Goal: Book appointment/travel/reservation

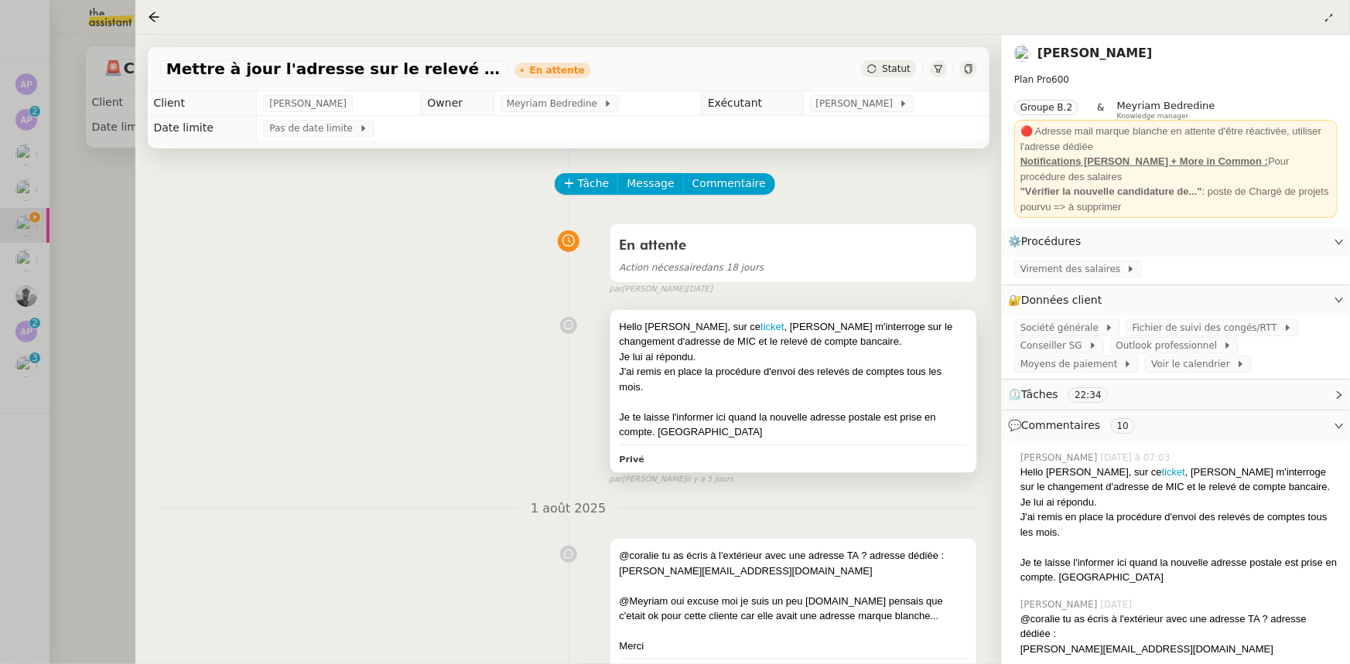
click at [830, 397] on div at bounding box center [792, 401] width 347 height 15
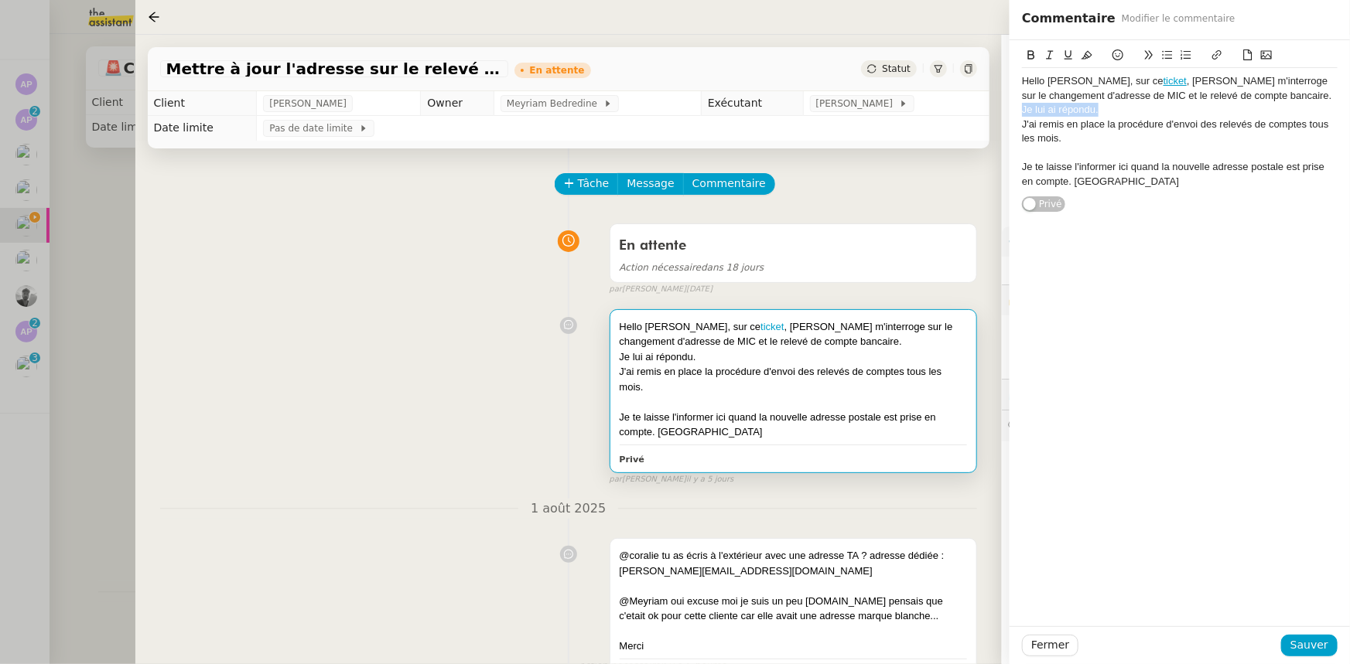
drag, startPoint x: 1113, startPoint y: 110, endPoint x: 1021, endPoint y: 111, distance: 92.0
click at [1022, 111] on div "Je lui ai répondu." at bounding box center [1180, 110] width 316 height 14
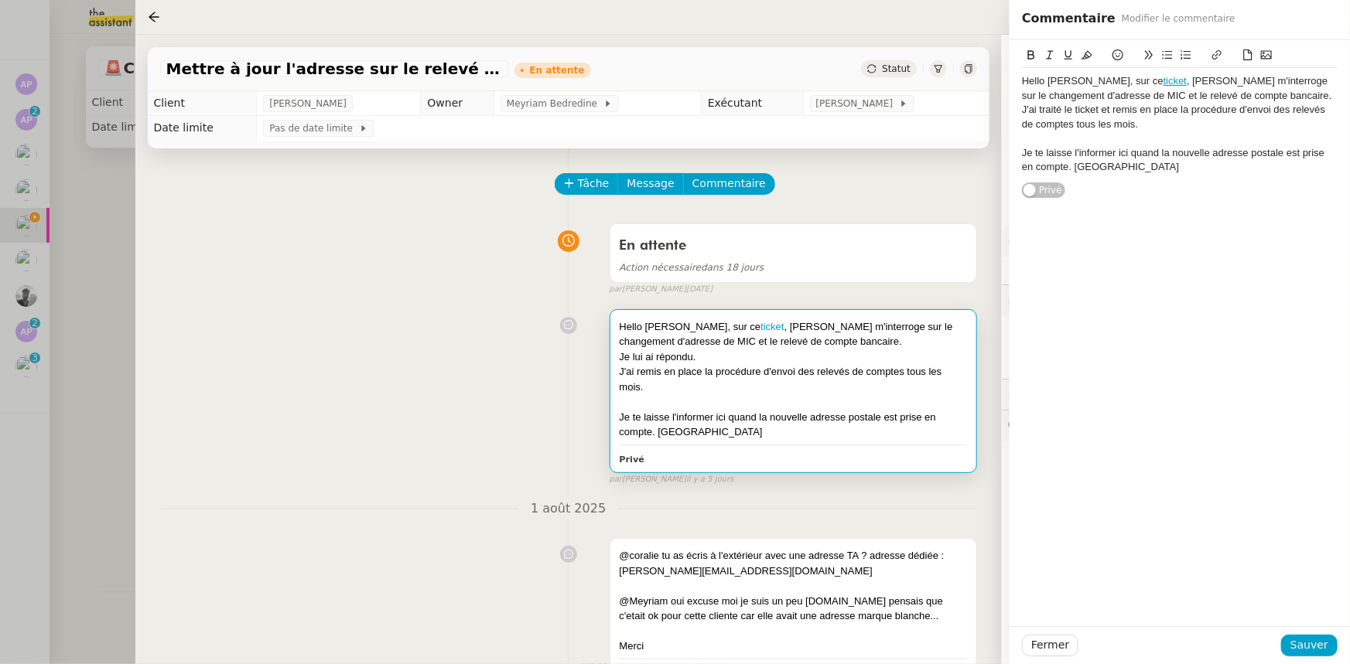
click at [1190, 128] on div "J'ai traité le ticket et remis en place la procédure d'envoi des relevés de com…" at bounding box center [1180, 117] width 316 height 29
click at [1066, 142] on div at bounding box center [1180, 138] width 316 height 14
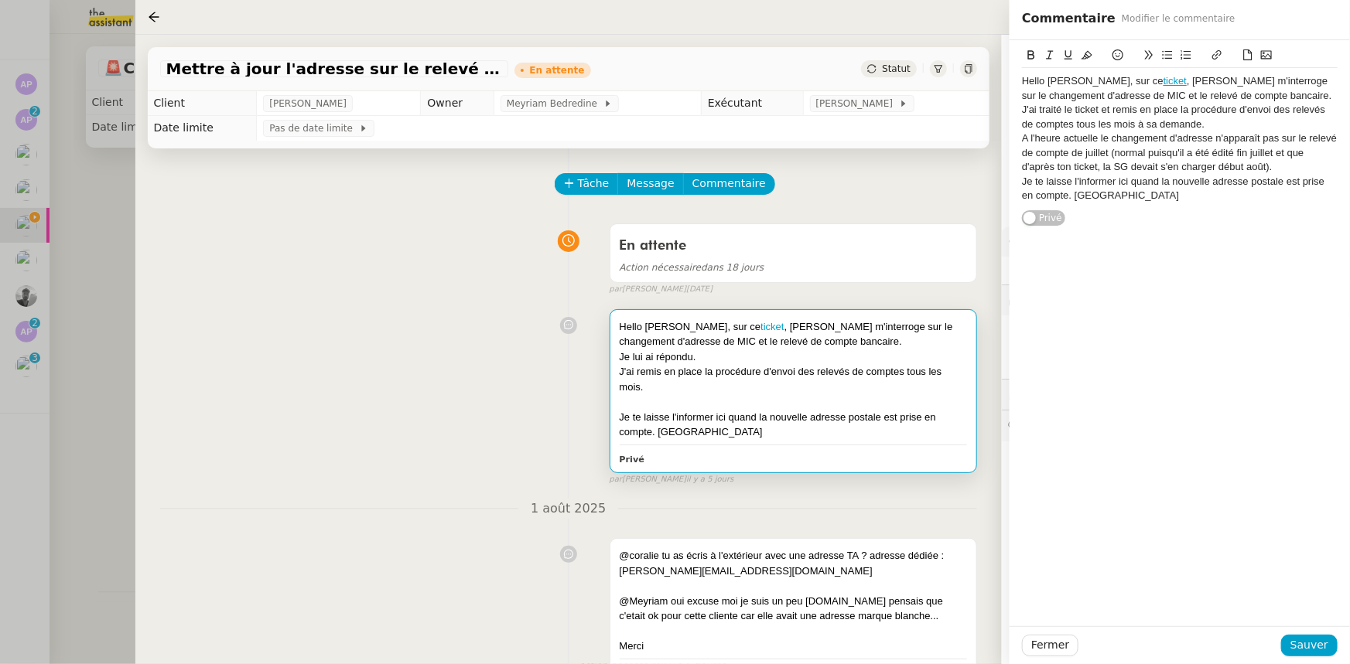
click at [1079, 182] on div "Je te laisse l'informer ici quand la nouvelle adresse postale est prise en comp…" at bounding box center [1180, 189] width 316 height 29
click at [1114, 180] on div "Je te laisse informer ici quand la nouvelle adresse postale est prise en compte…" at bounding box center [1180, 189] width 316 height 29
click at [1088, 198] on div "Je te laisse informer Gulraiz quand la nouvelle adresse postale est prise en co…" at bounding box center [1180, 189] width 316 height 29
click at [1091, 196] on div "Je te laisse informer Gulraiz quand la nouvelle adresse postale est prise en co…" at bounding box center [1180, 189] width 316 height 29
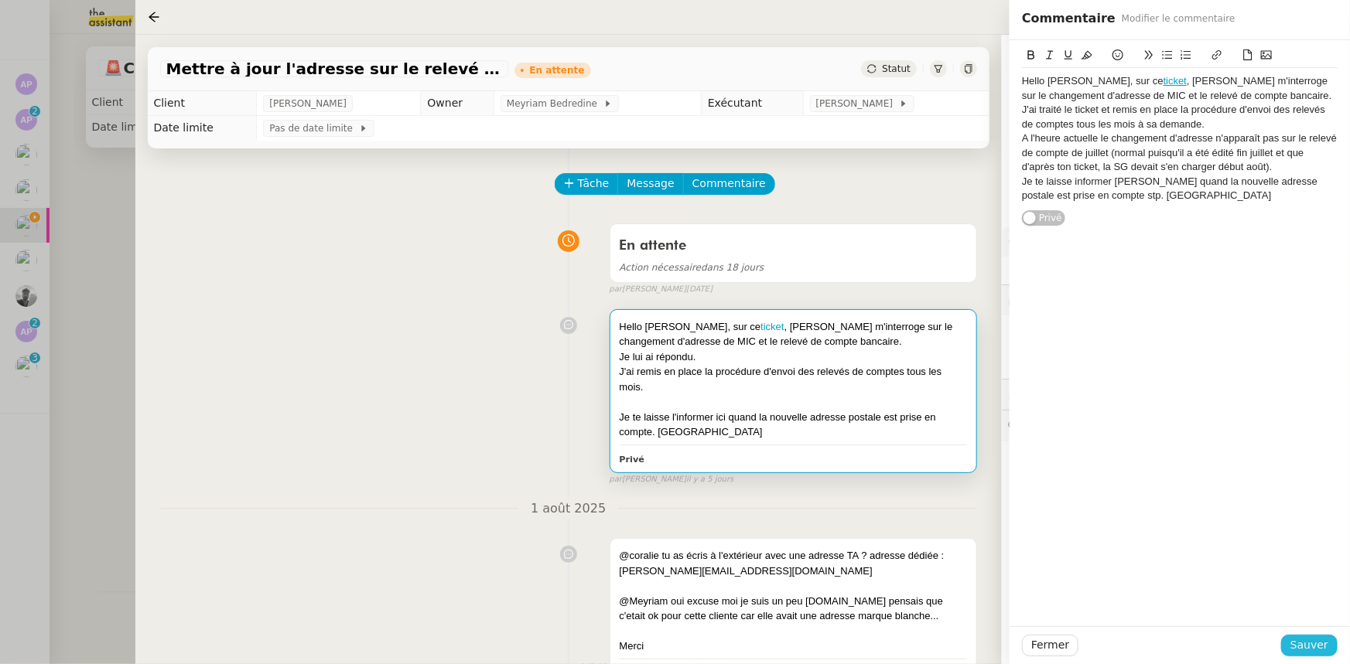
click at [1309, 643] on span "Sauver" at bounding box center [1309, 646] width 38 height 18
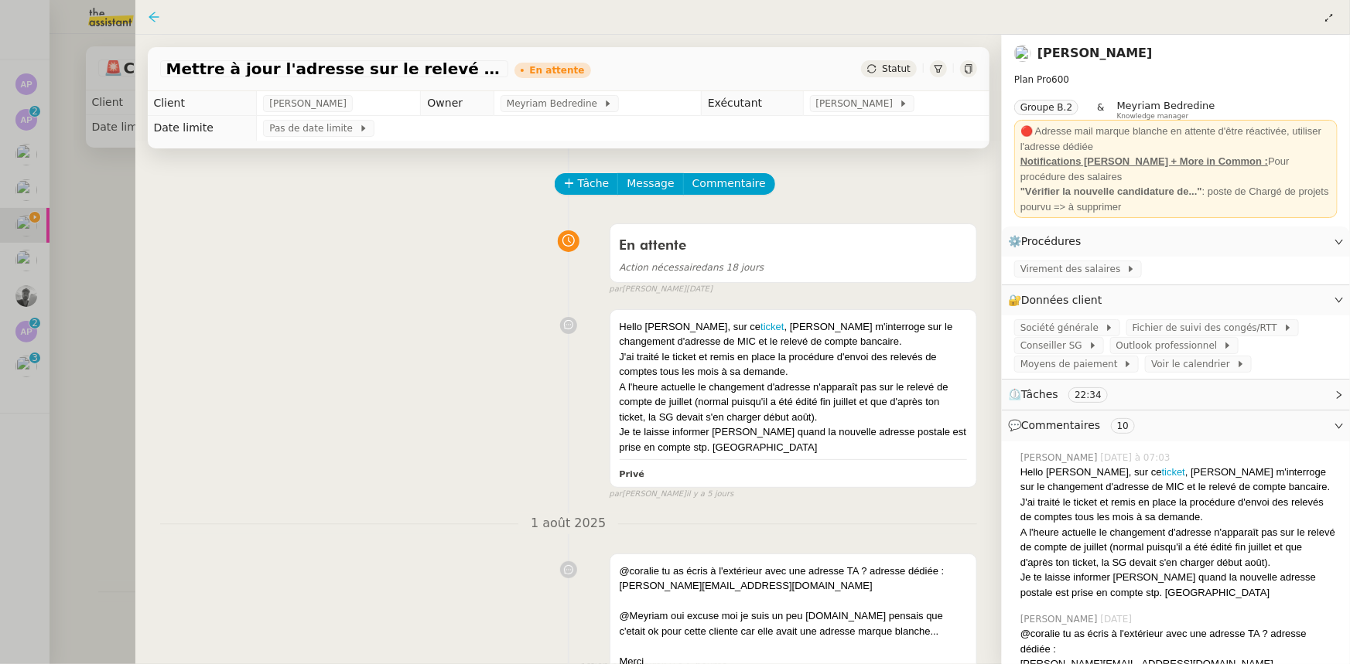
click at [158, 15] on icon at bounding box center [154, 17] width 12 height 12
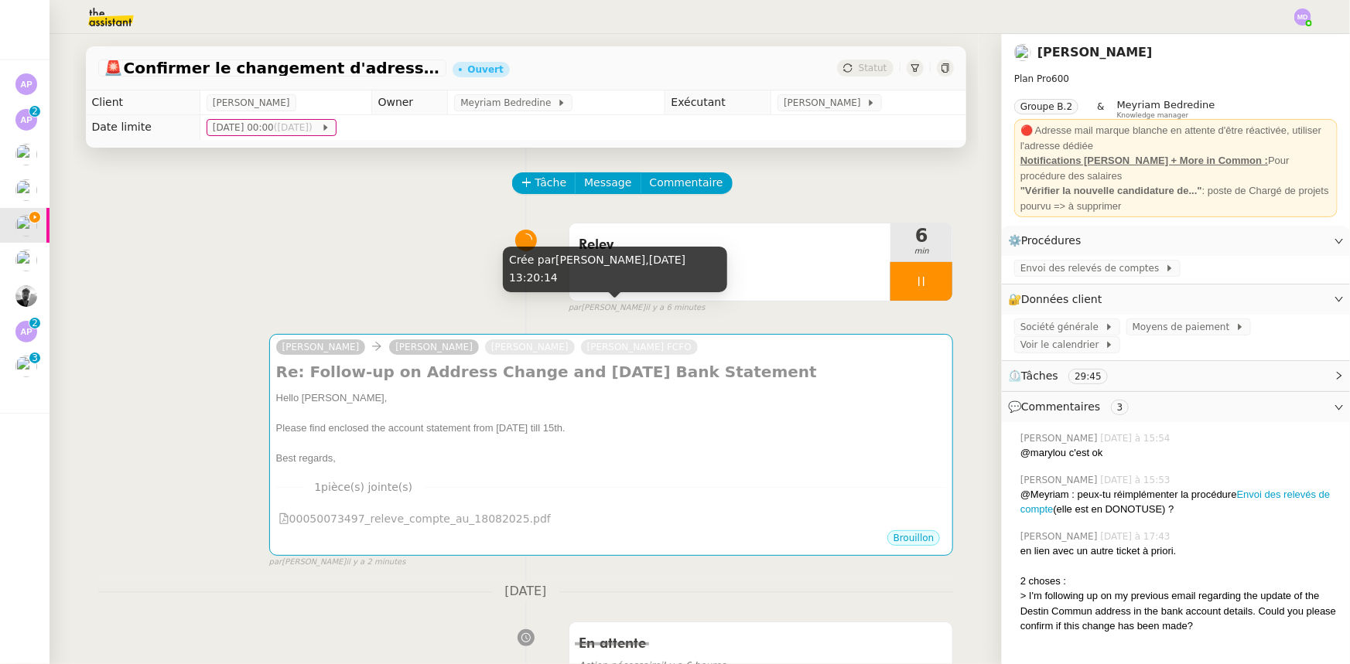
click at [716, 267] on div "Crée par Marylou Deybach, 18 août 2025, 13:20:14" at bounding box center [615, 270] width 224 height 46
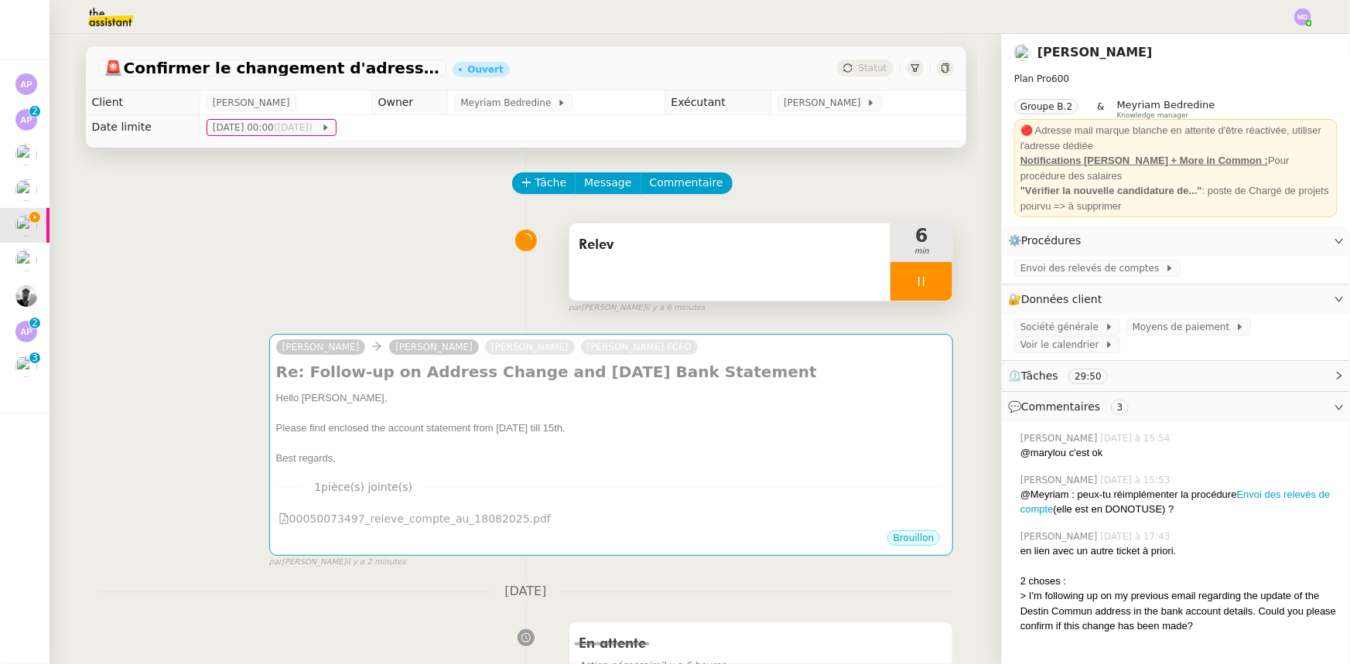
click at [765, 251] on span "Relev" at bounding box center [730, 245] width 303 height 23
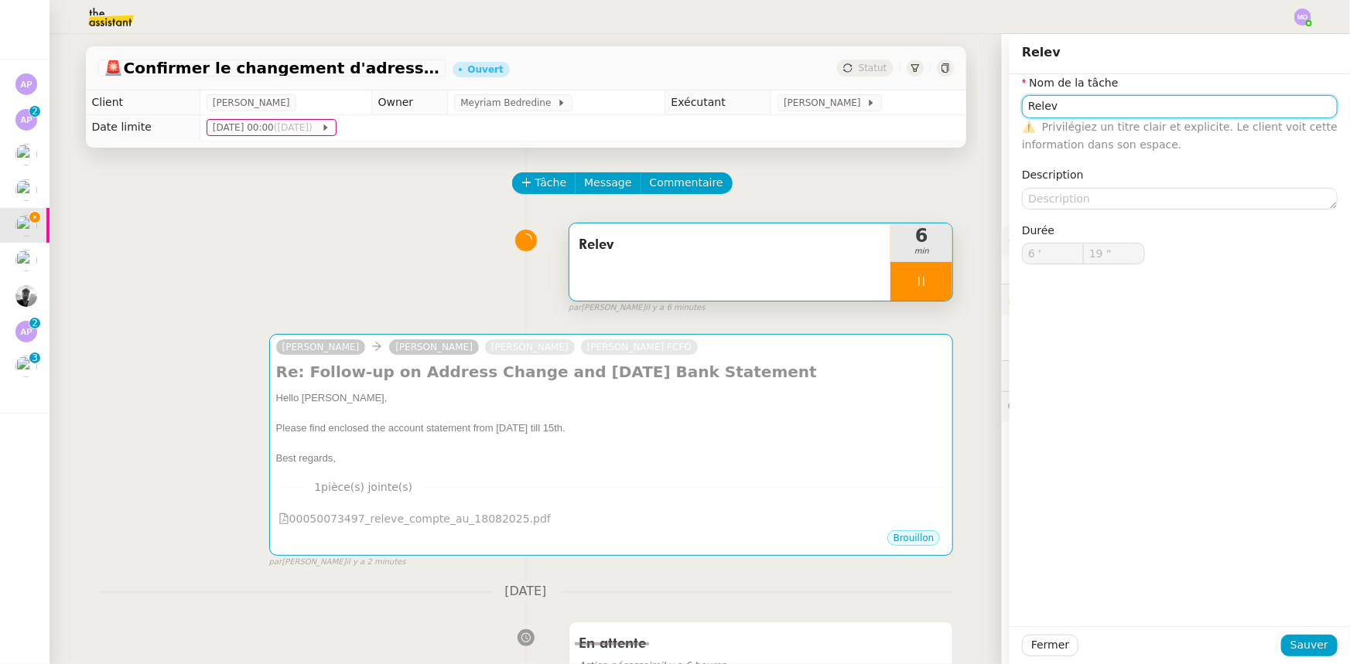
type input "Relevé"
click at [1076, 107] on input "Relevé" at bounding box center [1180, 106] width 316 height 22
type input "20 ""
type input "Relevé de compte"
click at [1080, 130] on div "Relevé de compte" at bounding box center [1169, 135] width 303 height 14
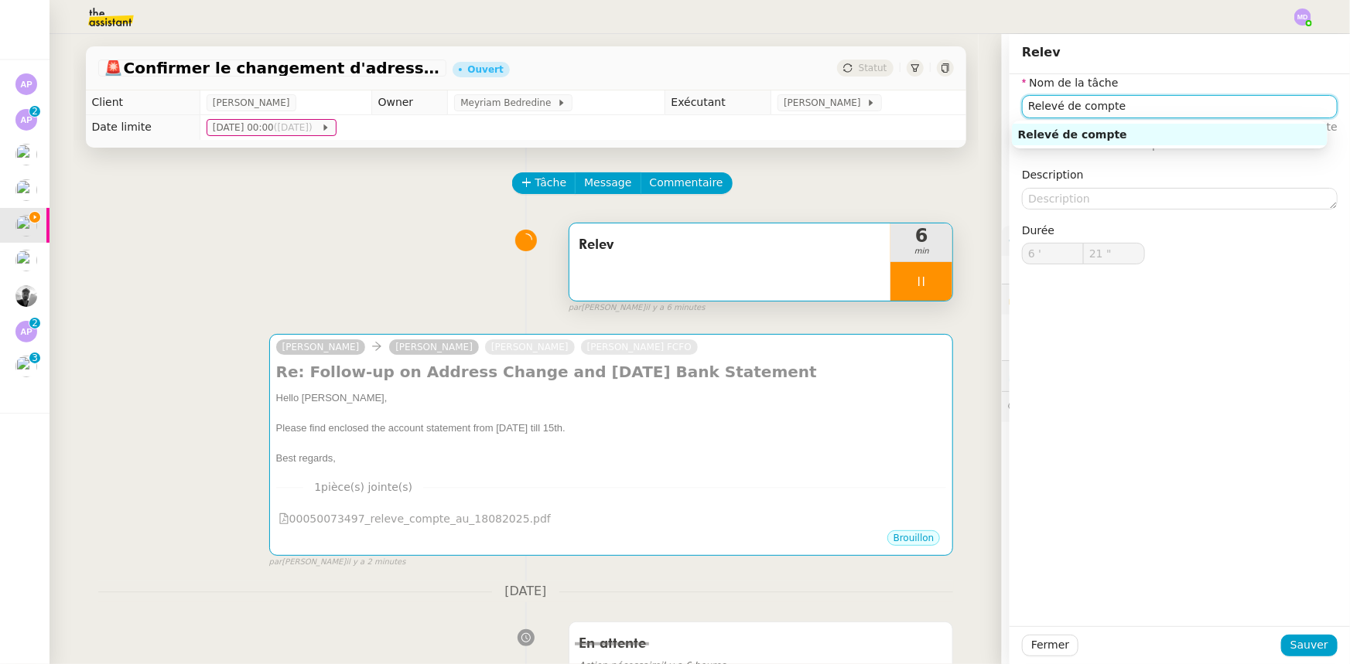
type input "22 ""
type input "Relevé de compte"
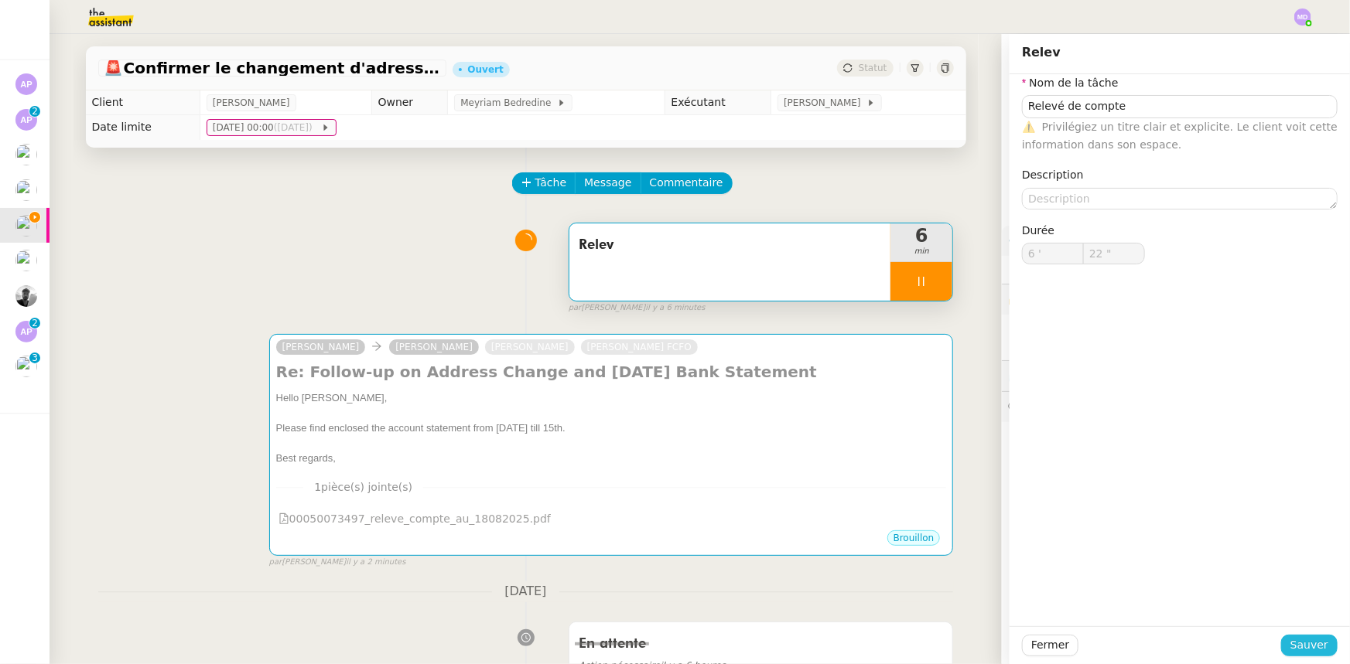
drag, startPoint x: 1305, startPoint y: 643, endPoint x: 1268, endPoint y: 634, distance: 38.3
click at [1302, 643] on span "Sauver" at bounding box center [1309, 646] width 38 height 18
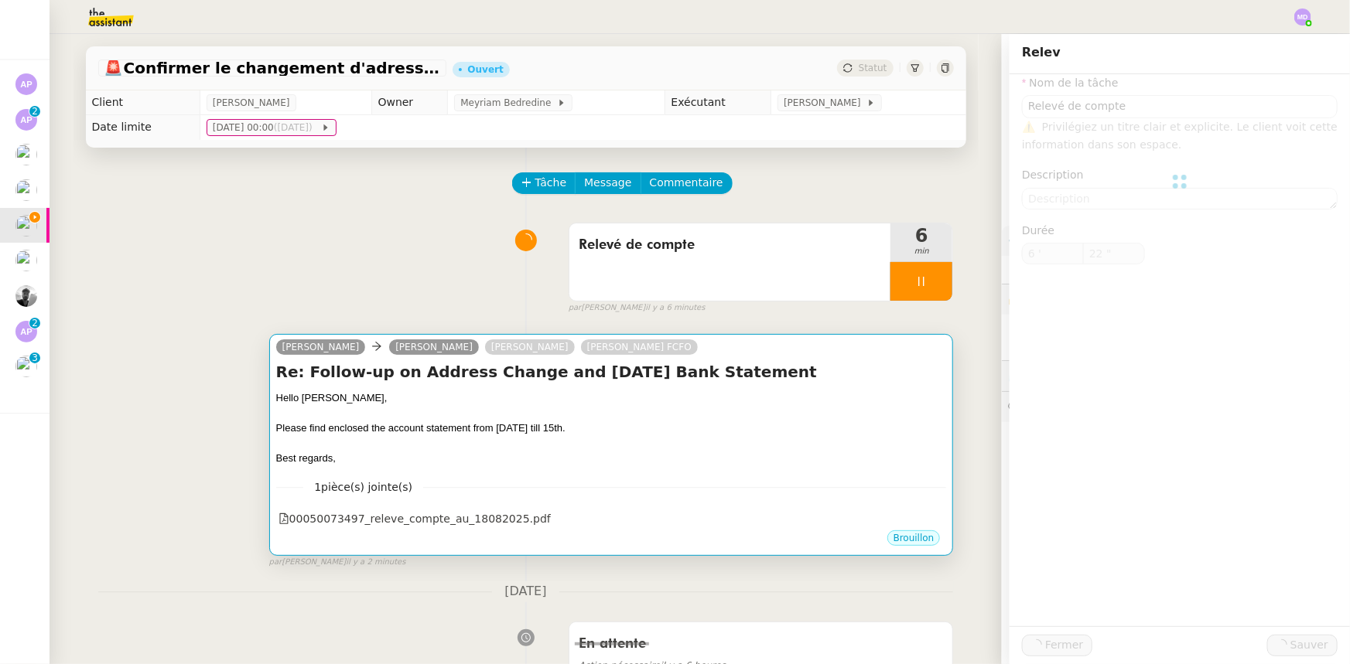
click at [597, 456] on div "Best regards," at bounding box center [611, 458] width 671 height 15
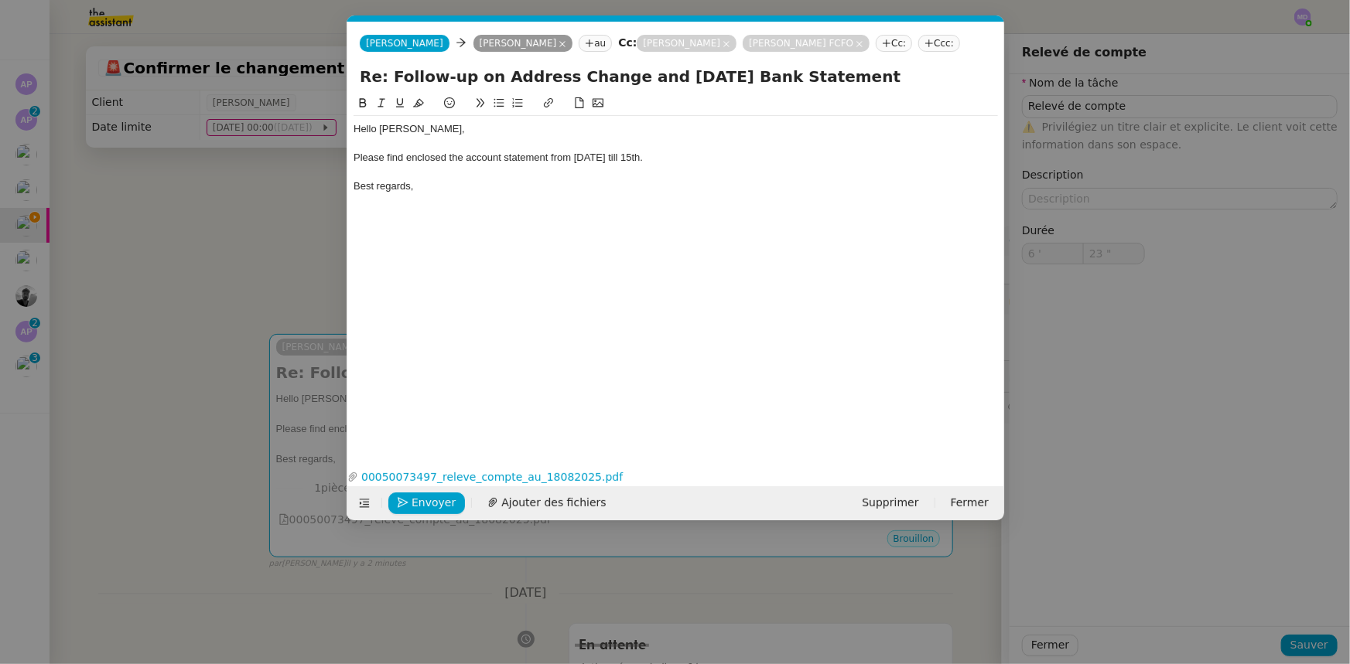
scroll to position [0, 32]
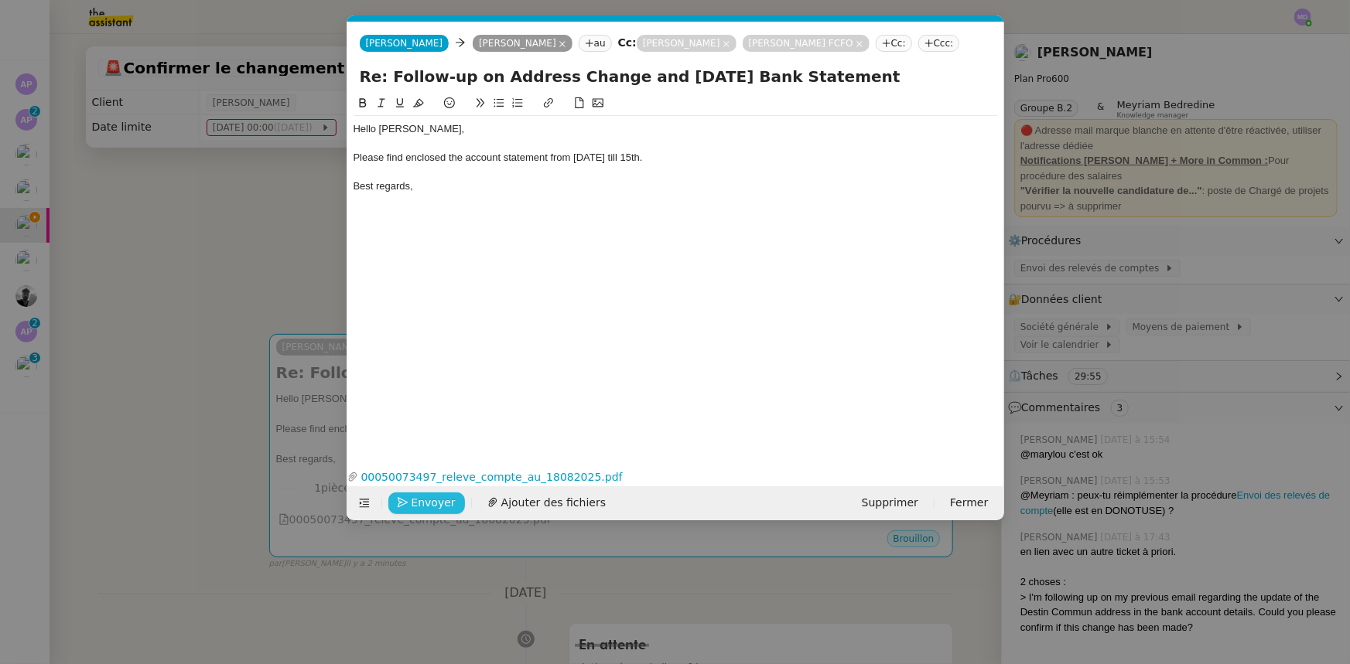
click at [422, 510] on button "Envoyer" at bounding box center [426, 504] width 77 height 22
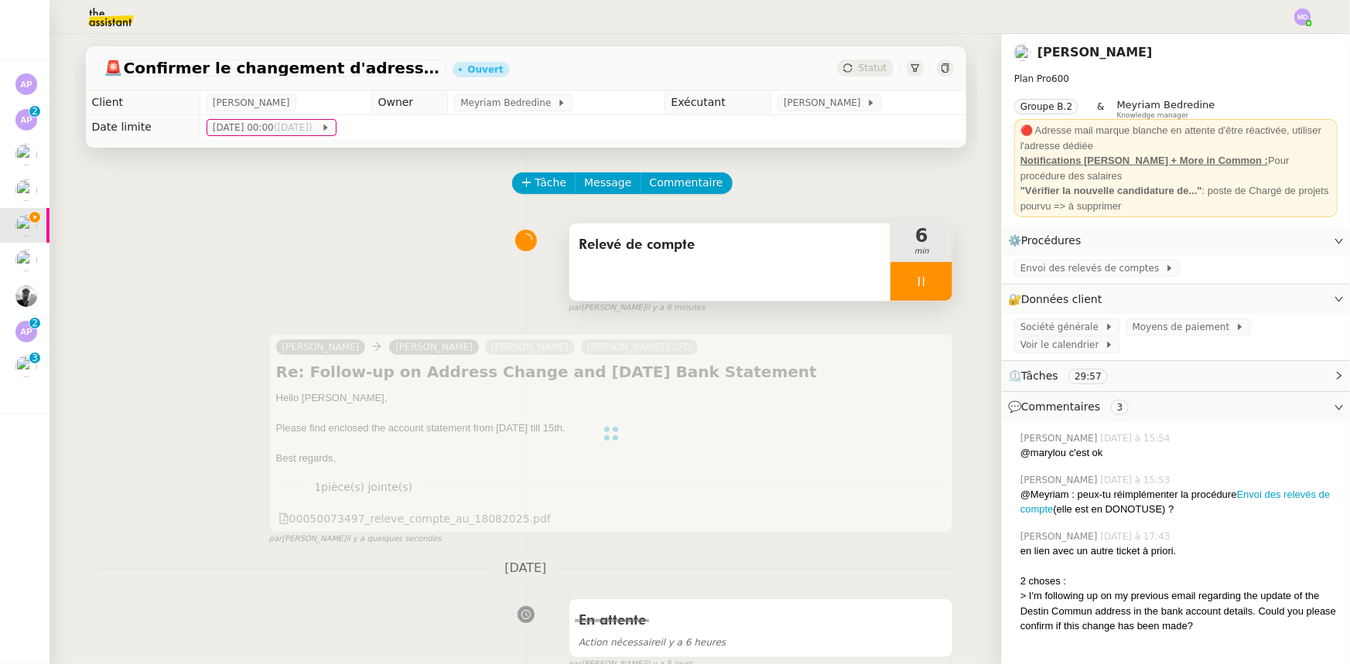
click at [931, 295] on div at bounding box center [921, 281] width 62 height 39
click at [931, 295] on button at bounding box center [936, 281] width 31 height 39
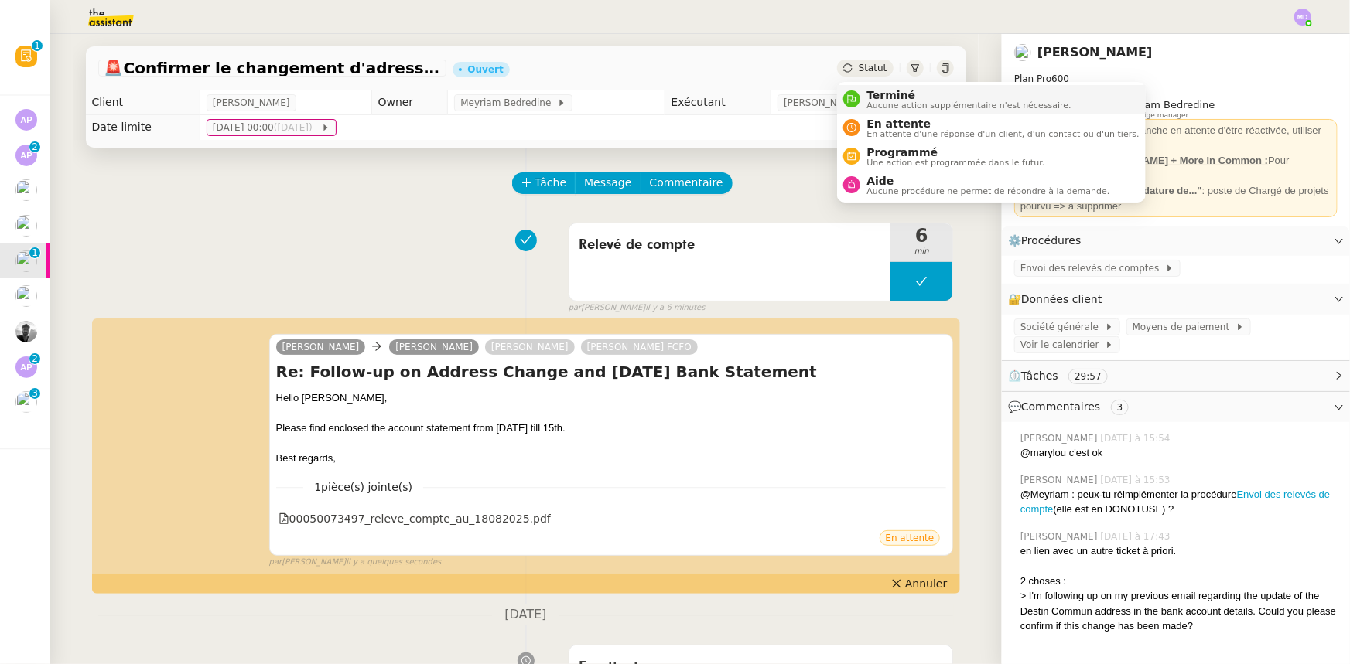
click at [875, 90] on span "Terminé" at bounding box center [968, 95] width 204 height 12
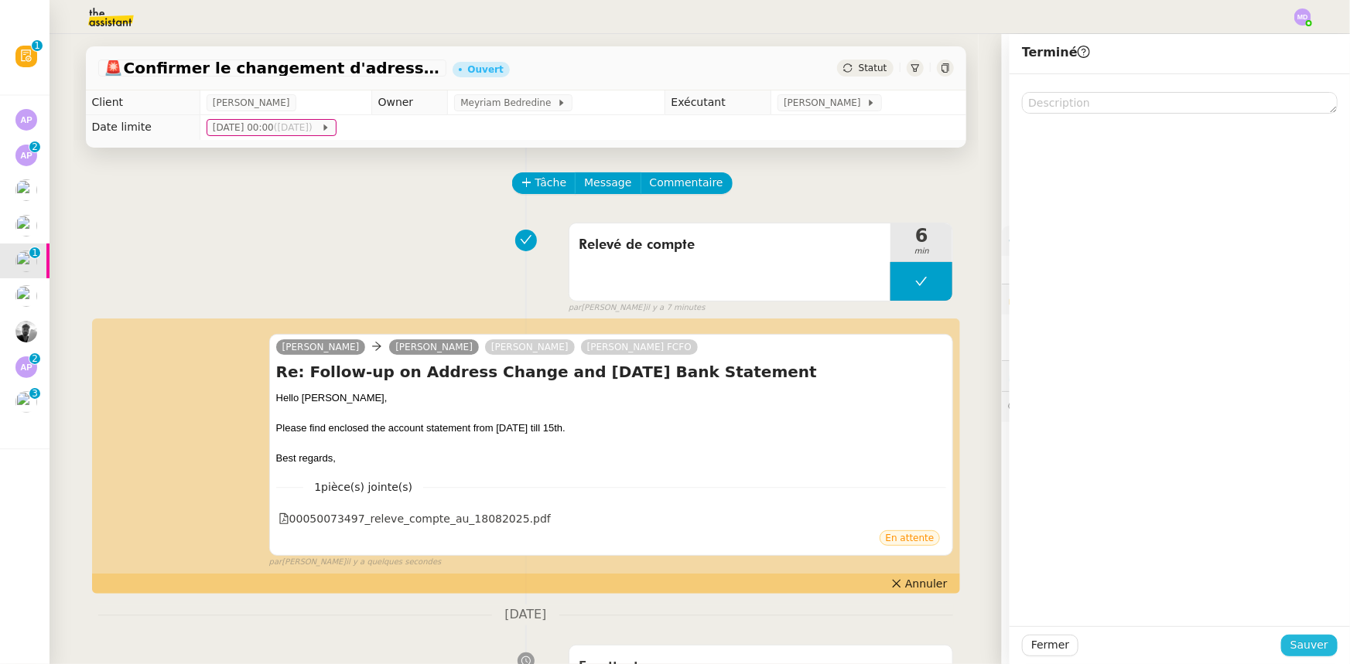
click at [1309, 635] on button "Sauver" at bounding box center [1309, 646] width 56 height 22
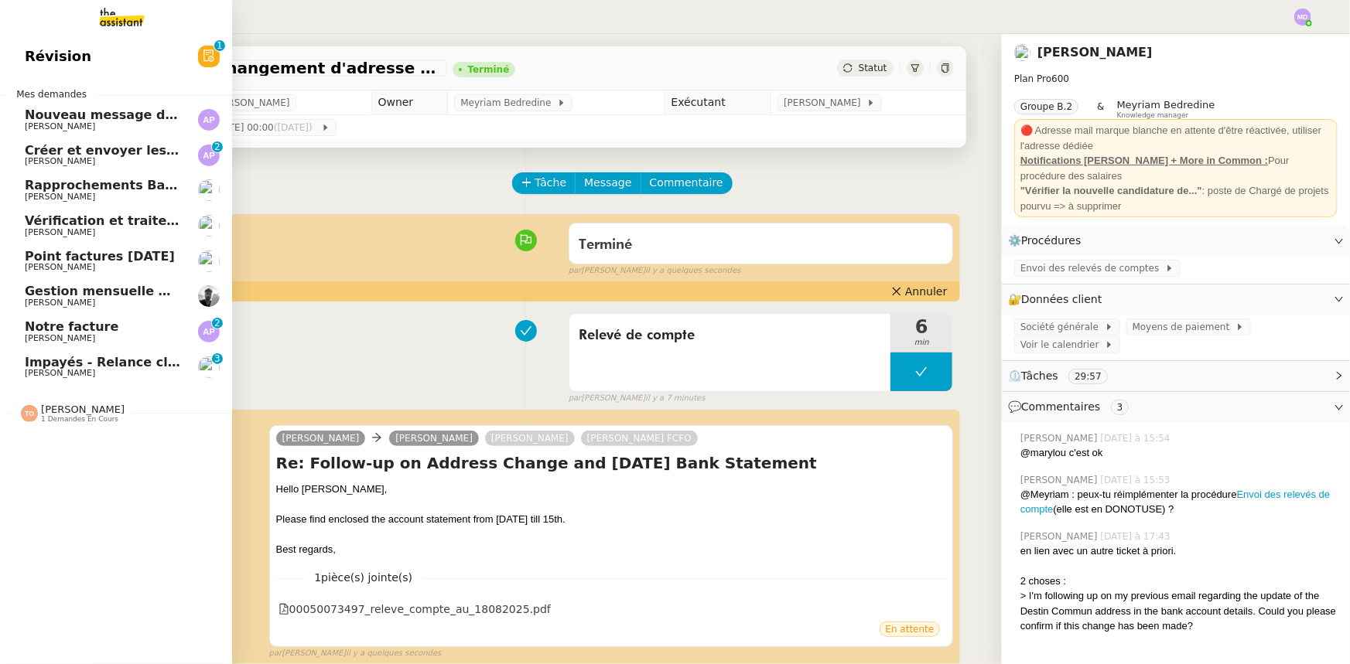
click at [98, 360] on span "Impayés - Relance client - 6 août 2025" at bounding box center [140, 362] width 231 height 15
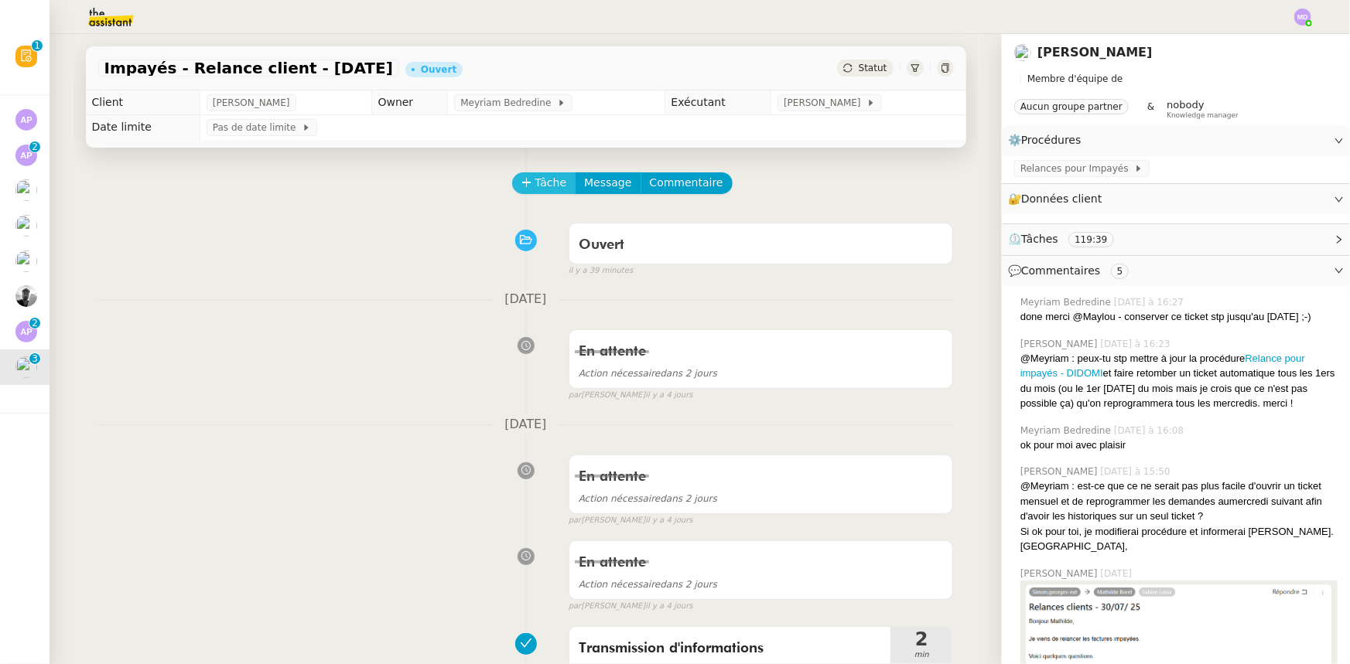
click at [542, 192] on span "Tâche" at bounding box center [551, 183] width 32 height 18
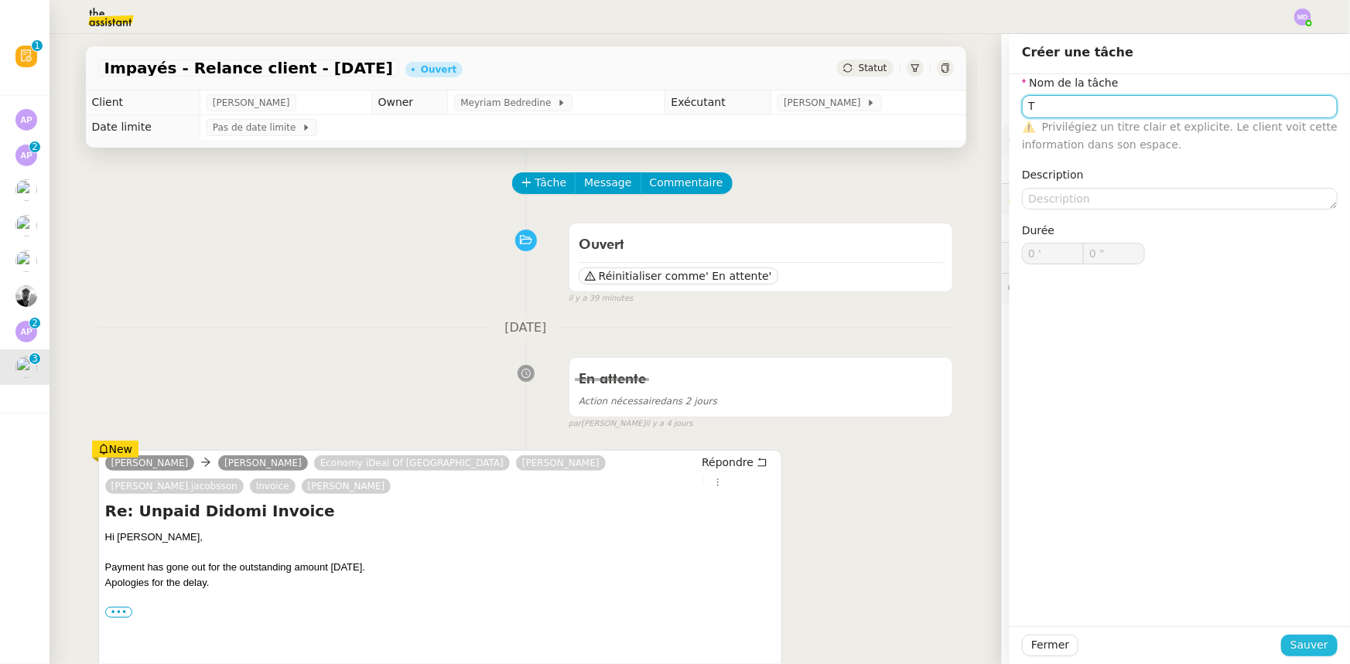
type input "T"
click at [1290, 643] on span "Sauver" at bounding box center [1309, 646] width 38 height 18
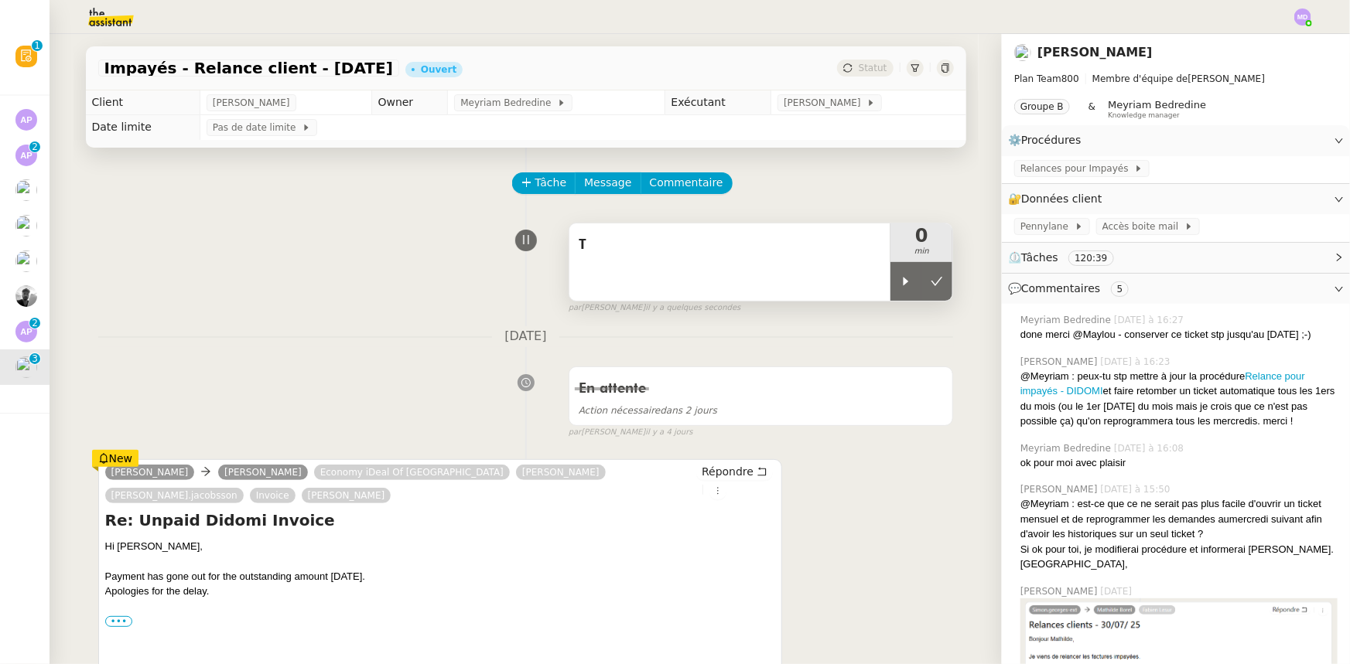
drag, startPoint x: 899, startPoint y: 285, endPoint x: 855, endPoint y: 275, distance: 45.4
click at [899, 284] on icon at bounding box center [905, 281] width 12 height 12
click at [851, 274] on div "T" at bounding box center [730, 262] width 322 height 77
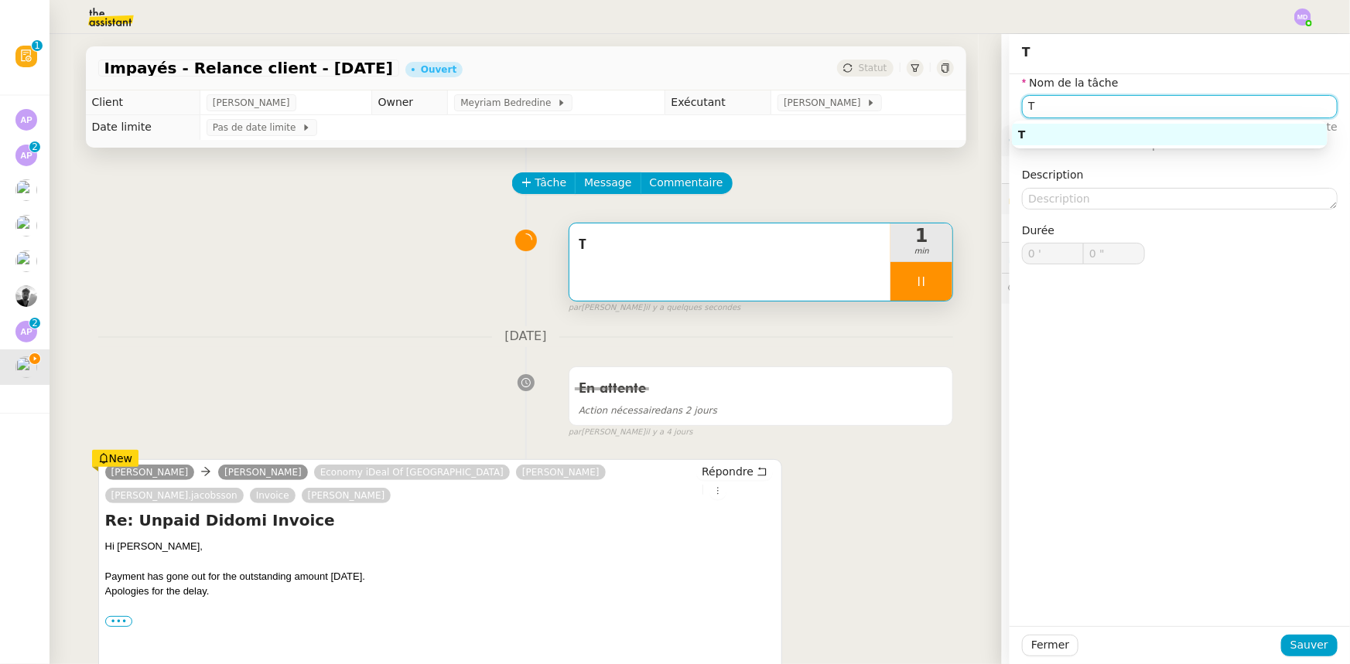
click at [1049, 108] on input "T" at bounding box center [1180, 106] width 316 height 22
type input "Tra"
type input "1 ""
type input "Traitement de"
type input "2 ""
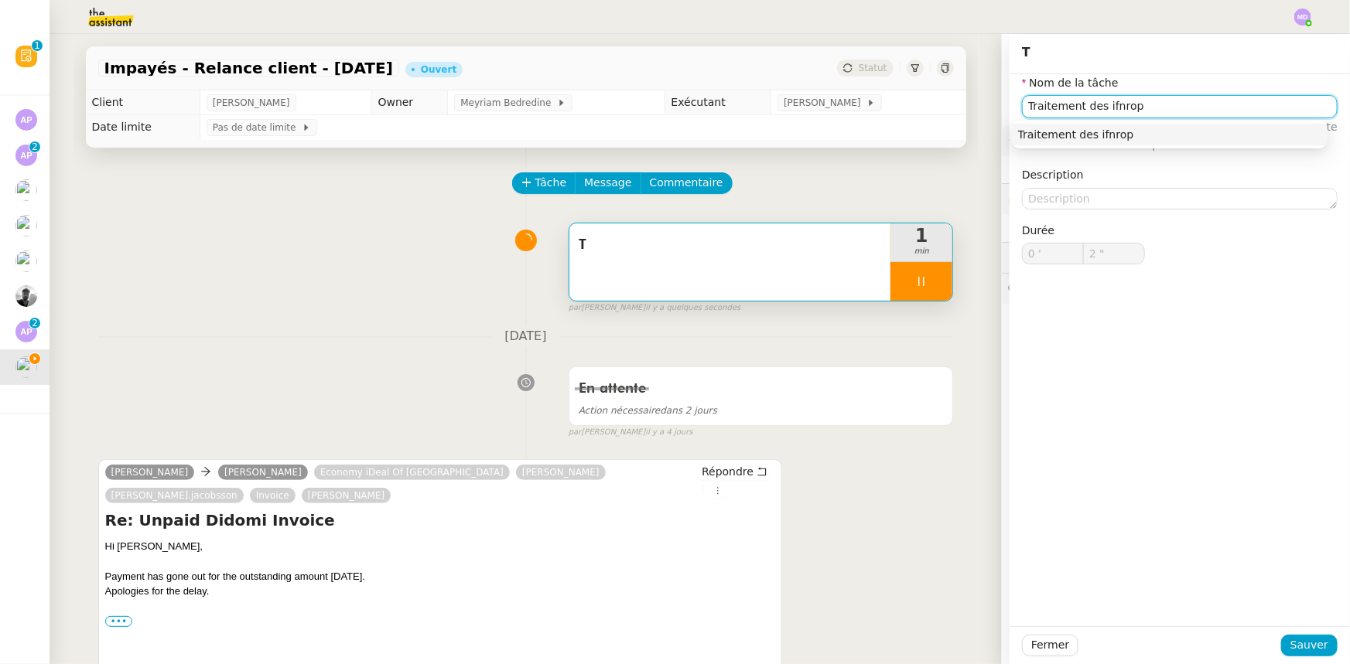
type input "Traitement des ifnro"
type input "3 ""
type input "Traitement des i*"
type input "4 ""
type input "Traitement des informations"
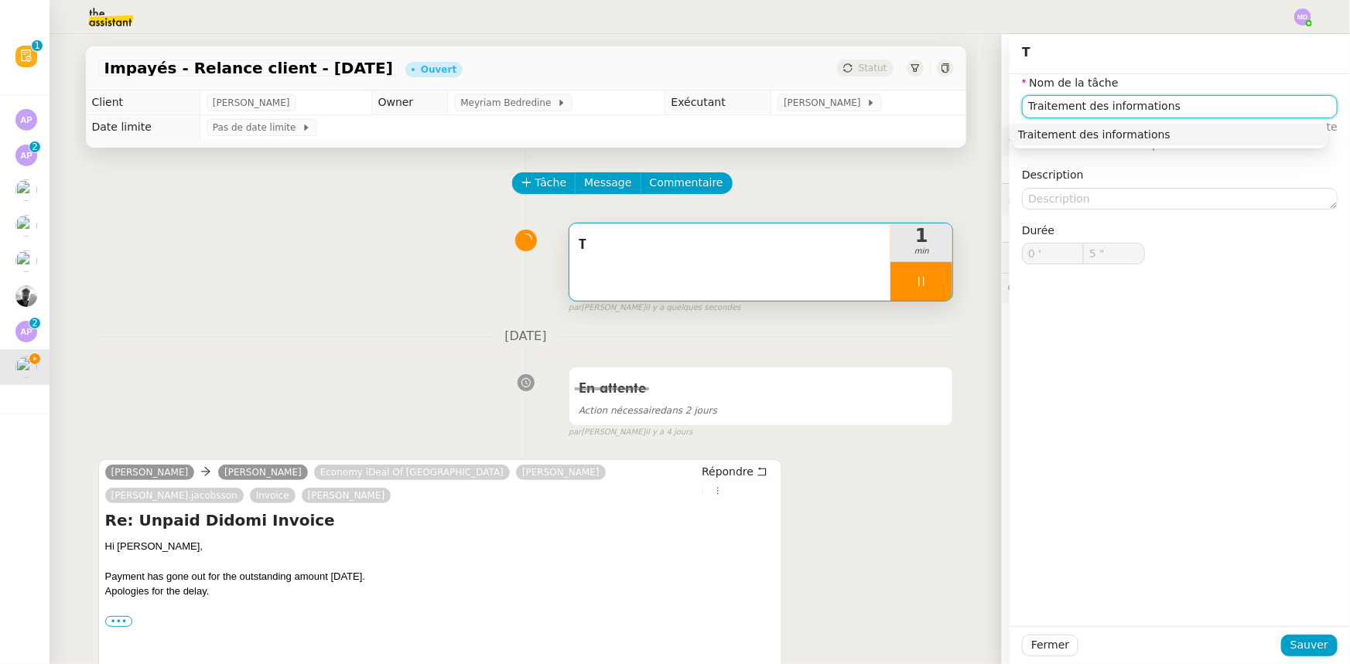
click at [1062, 134] on div "Traitement des informations" at bounding box center [1169, 135] width 303 height 14
type input "6 ""
type input "Traitement des informations"
click at [1299, 642] on span "Sauver" at bounding box center [1309, 646] width 38 height 18
type input "7 ""
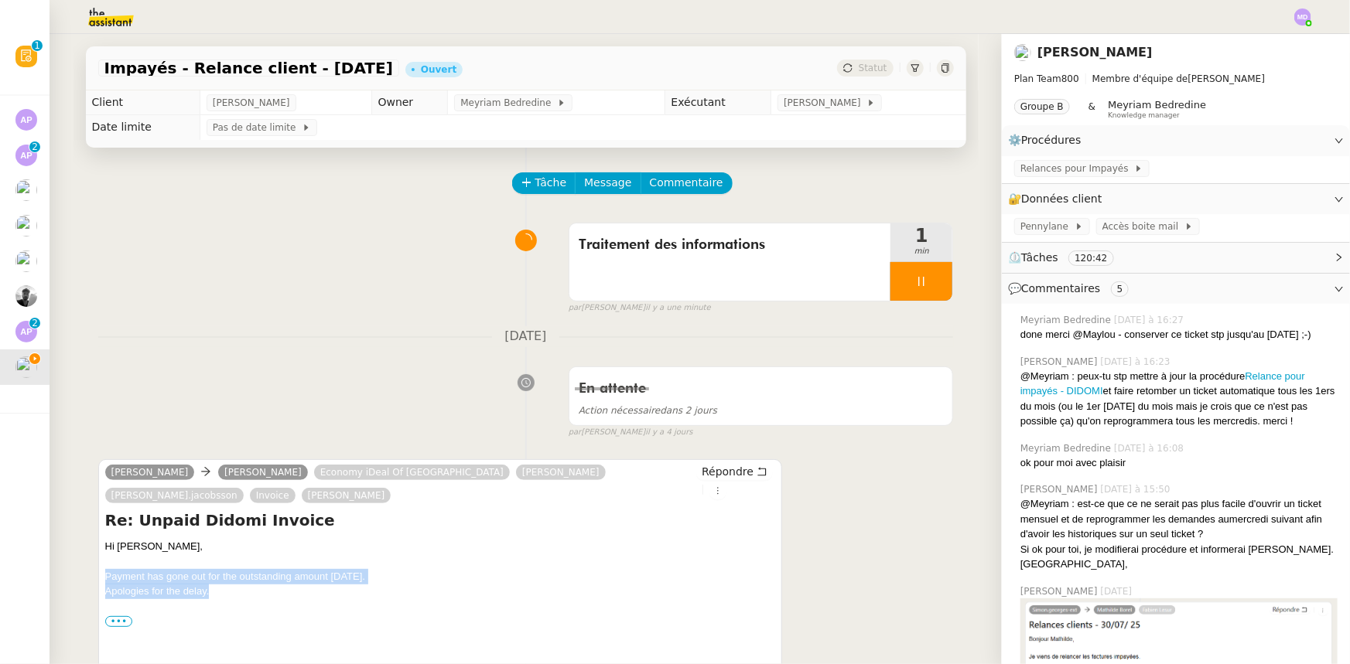
drag, startPoint x: 206, startPoint y: 596, endPoint x: 94, endPoint y: 574, distance: 115.0
click at [98, 574] on div "Adam Gudmundsson Simon Economy iDeal Of Sweden Christoffer Kjellberg Philip.jac…" at bounding box center [440, 576] width 684 height 234
copy div "Payment has gone out for the outstanding amount on Friday last week. Apologies …"
click at [114, 623] on label "•••" at bounding box center [119, 621] width 28 height 11
click at [0, 0] on input "•••" at bounding box center [0, 0] width 0 height 0
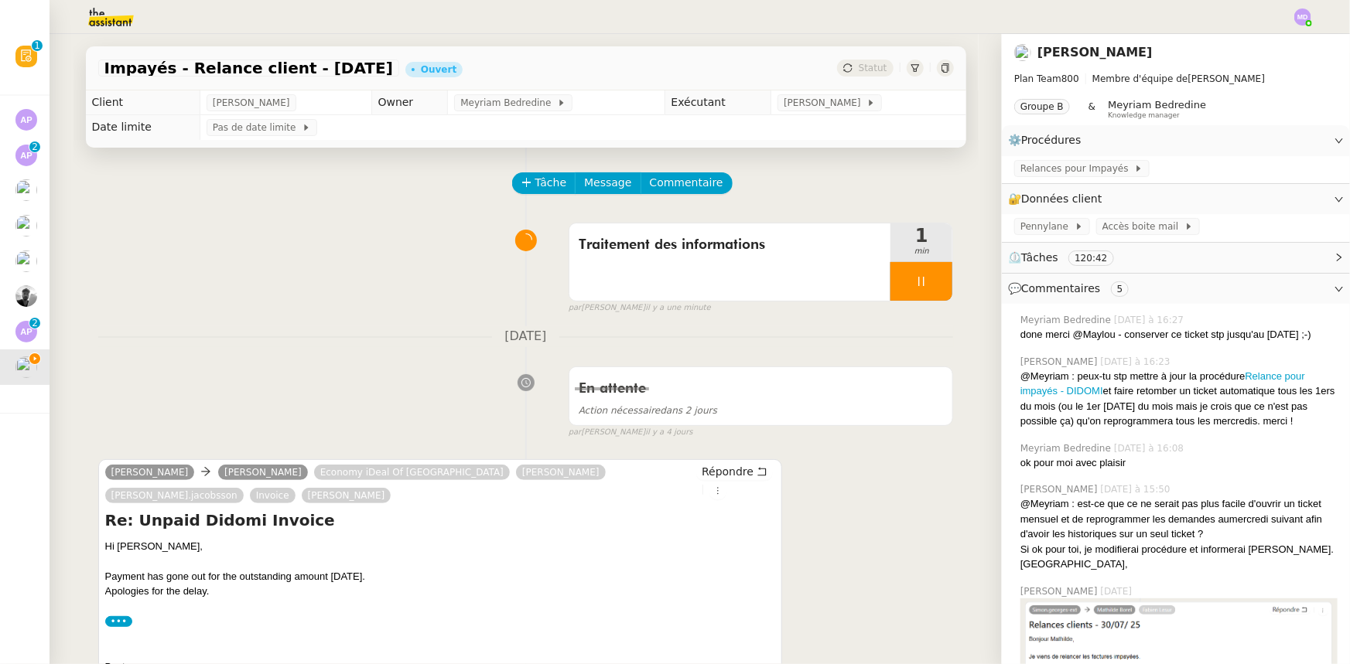
click at [114, 623] on label "•••" at bounding box center [119, 621] width 28 height 11
click at [0, 0] on input "•••" at bounding box center [0, 0] width 0 height 0
click at [114, 623] on label "•••" at bounding box center [119, 621] width 28 height 11
click at [0, 0] on input "•••" at bounding box center [0, 0] width 0 height 0
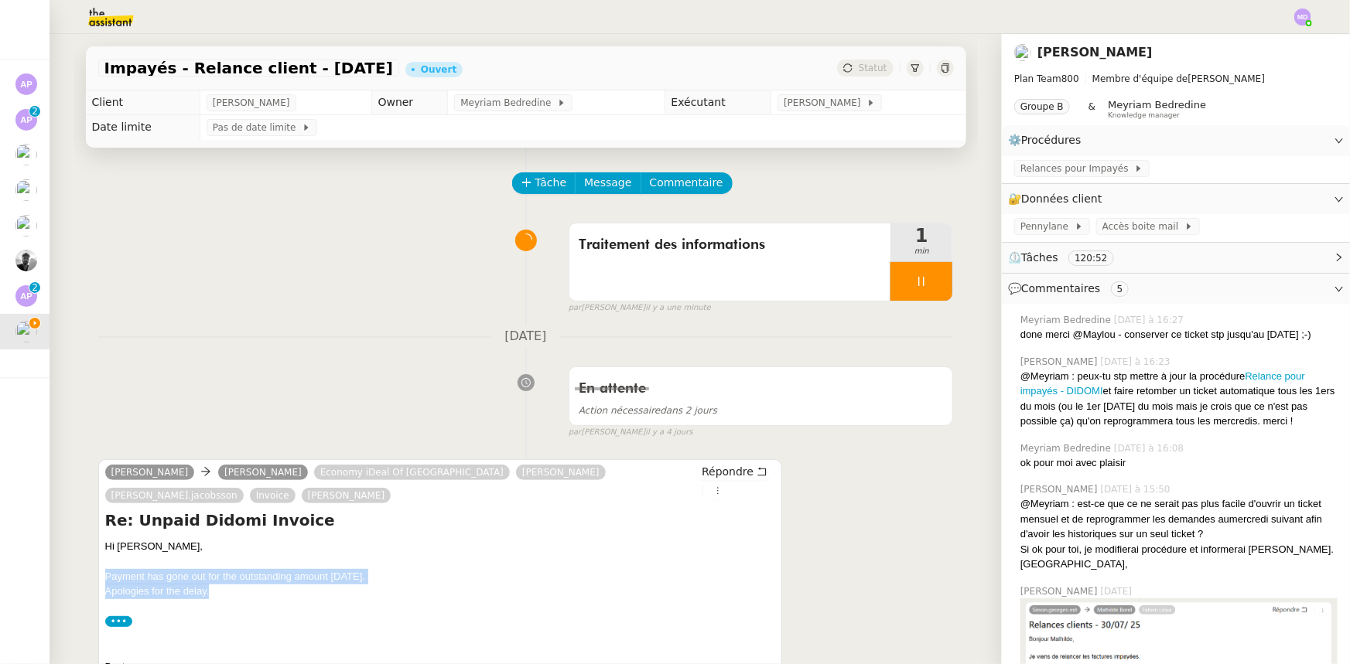
drag, startPoint x: 187, startPoint y: 593, endPoint x: 98, endPoint y: 582, distance: 89.7
click at [98, 582] on div "Adam Gudmundsson Simon Economy iDeal Of Sweden Christoffer Kjellberg Philip.jac…" at bounding box center [440, 602] width 684 height 286
copy div "Payment has gone out for the outstanding amount on Friday last week. Apologies …"
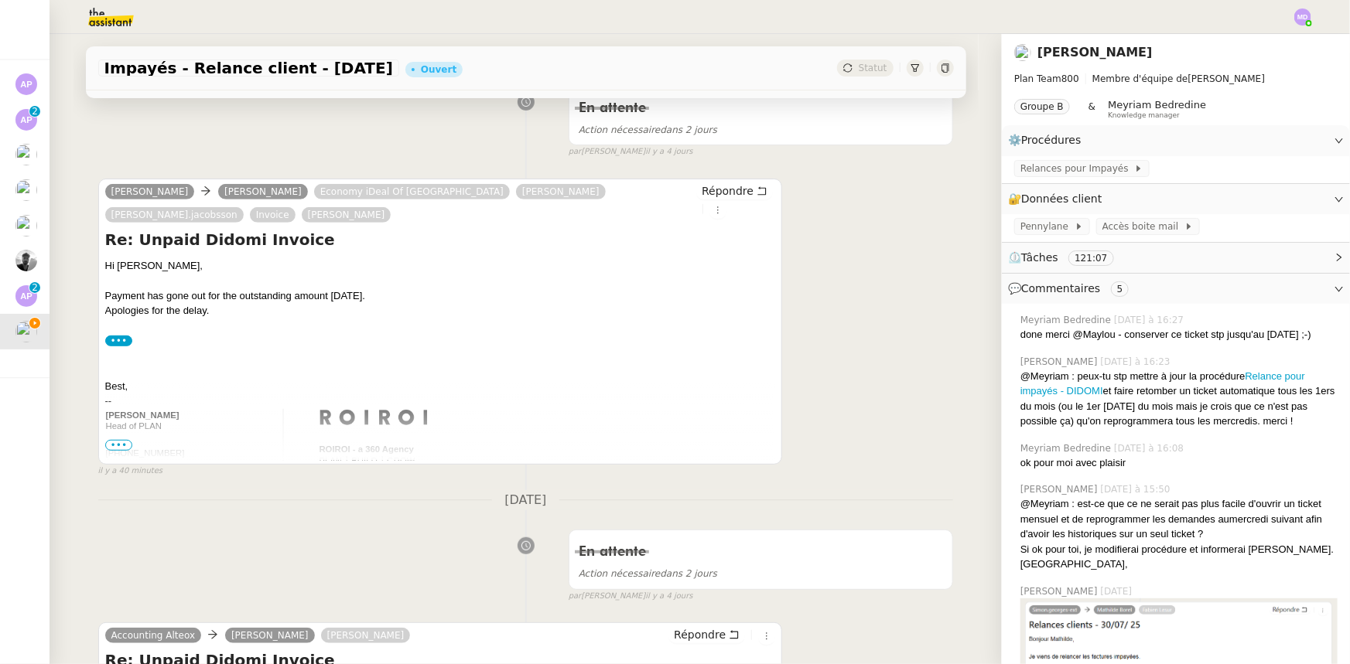
click at [117, 449] on span "•••" at bounding box center [119, 445] width 28 height 11
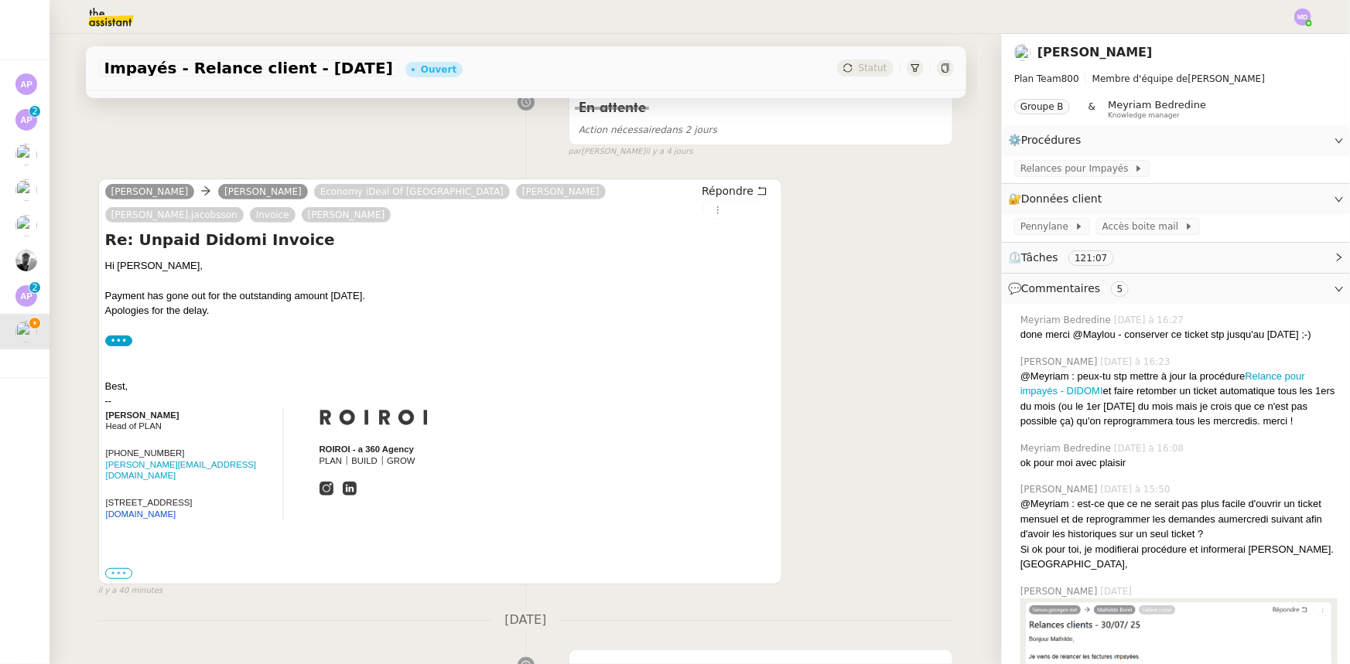
click at [110, 568] on label "•••" at bounding box center [119, 573] width 28 height 11
click at [0, 0] on input "•••" at bounding box center [0, 0] width 0 height 0
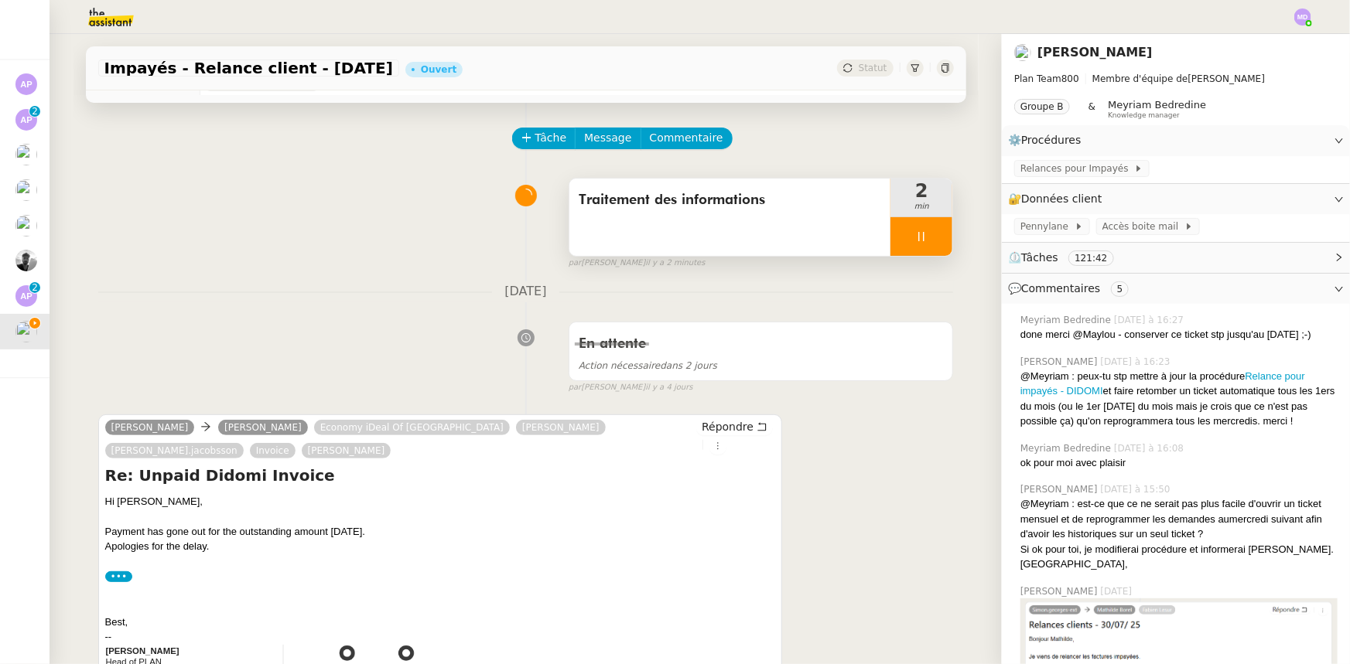
scroll to position [0, 0]
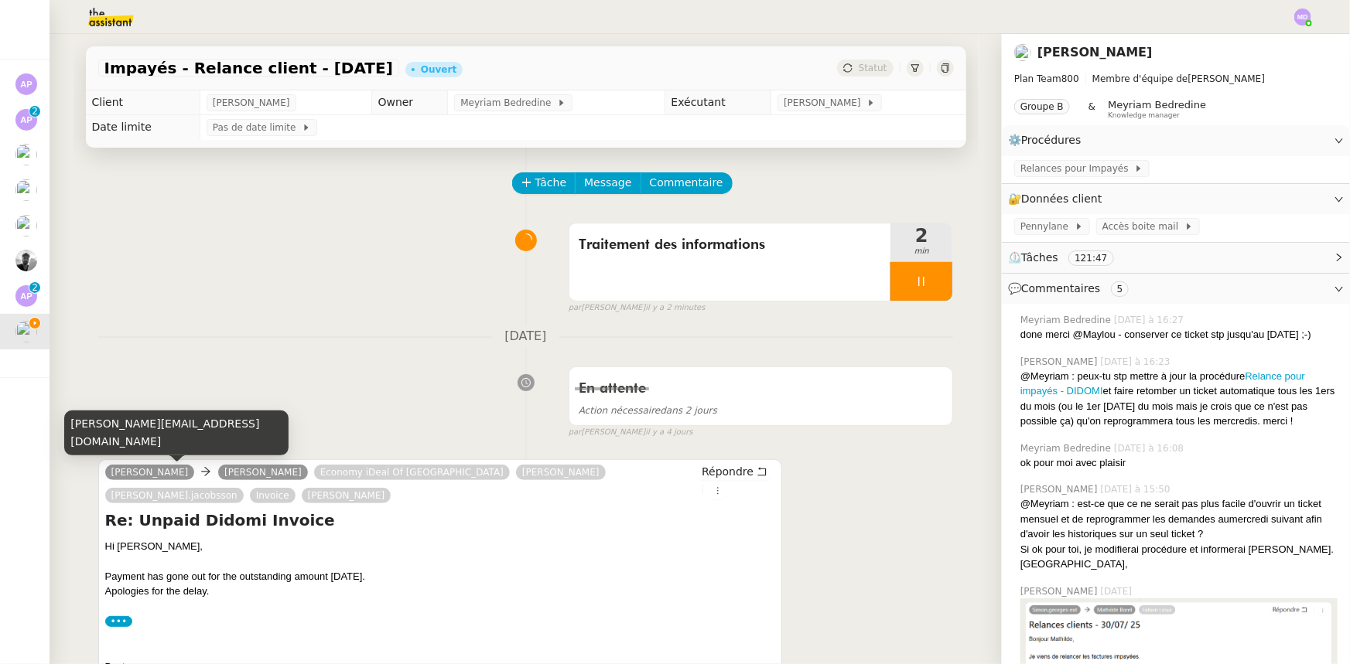
click at [167, 443] on div "adam.gudmundsson@roiroi.com" at bounding box center [176, 434] width 224 height 46
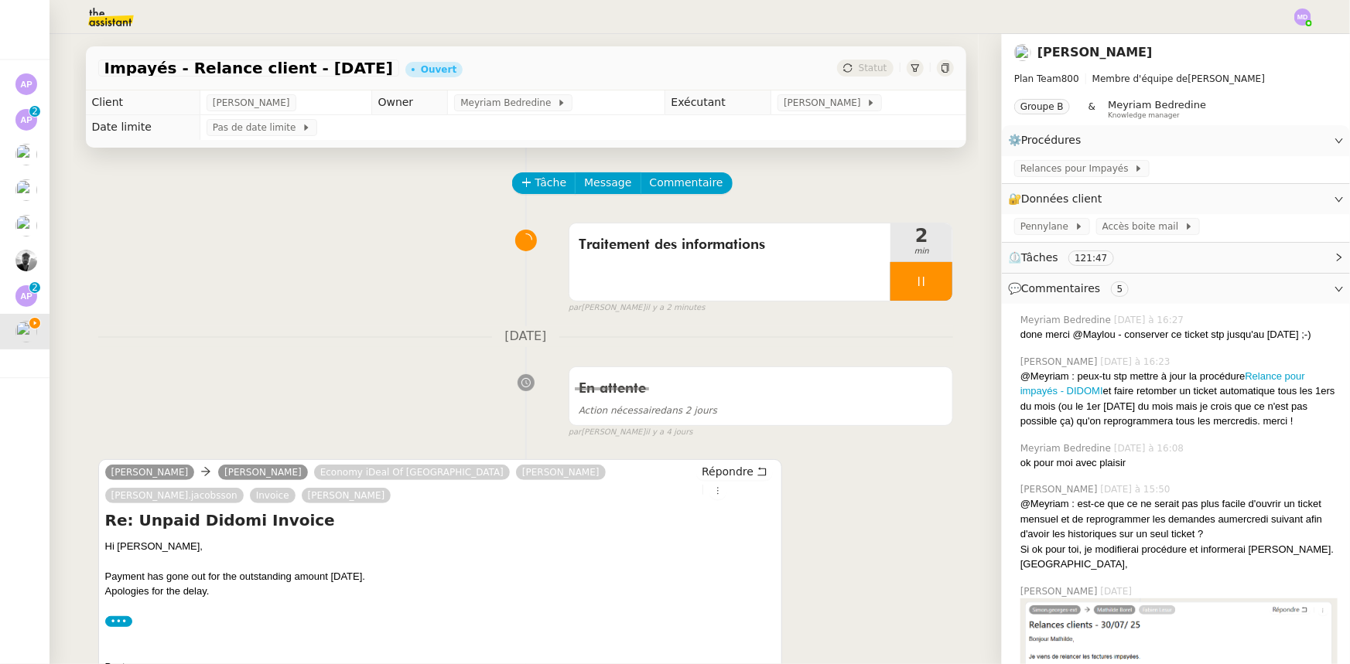
copy div "adam.gudmundsson@roiroi.com"
click at [715, 468] on span "Répondre" at bounding box center [727, 471] width 52 height 15
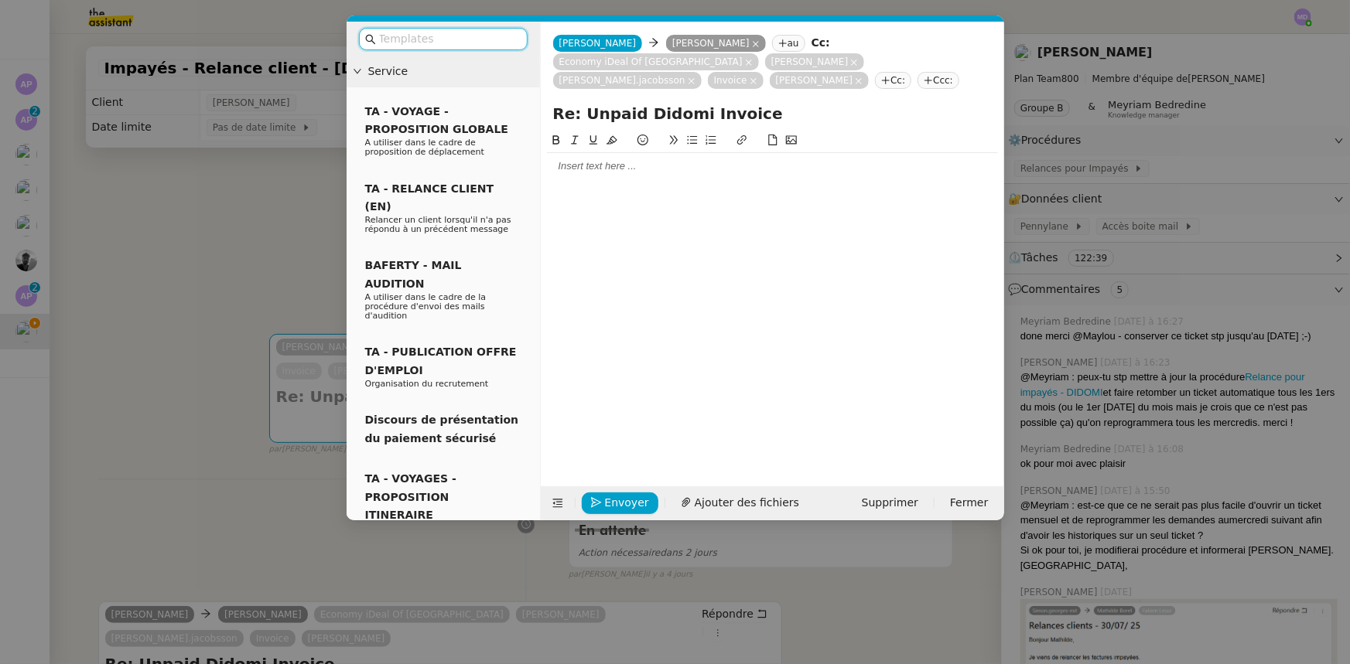
click at [593, 166] on div at bounding box center [772, 166] width 451 height 14
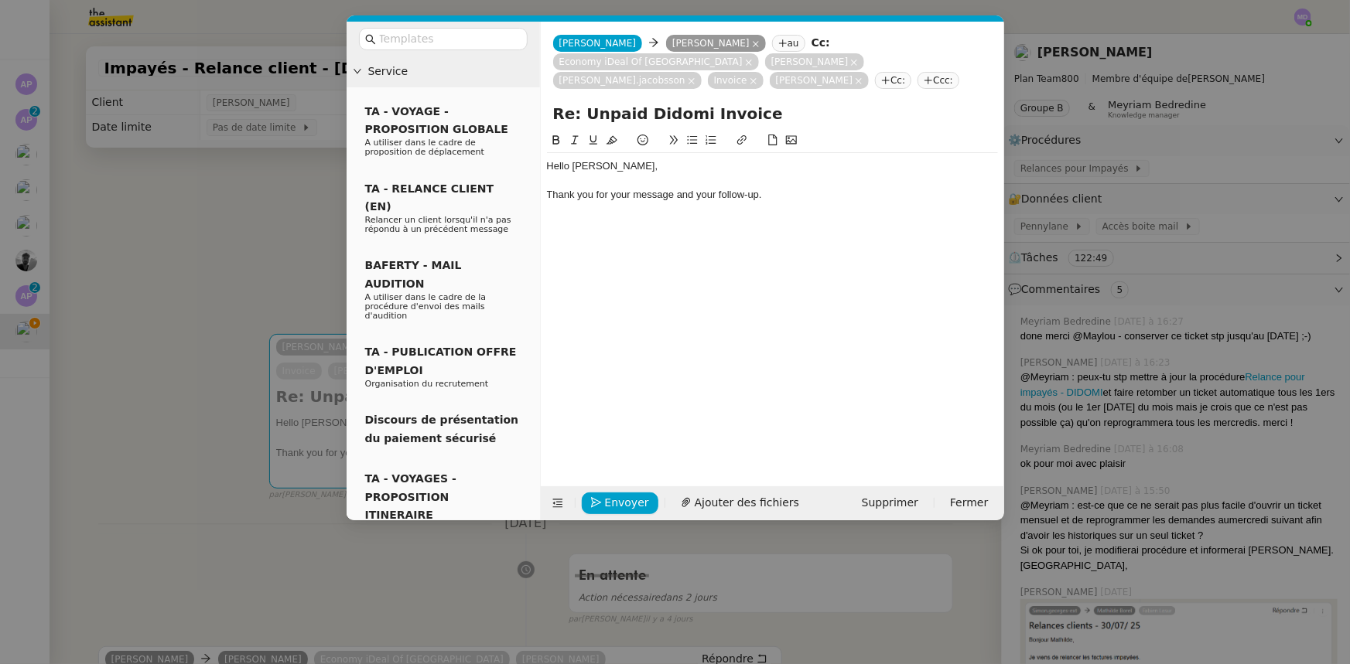
click at [793, 201] on div "Thank you for your message and your follow-up." at bounding box center [772, 195] width 451 height 14
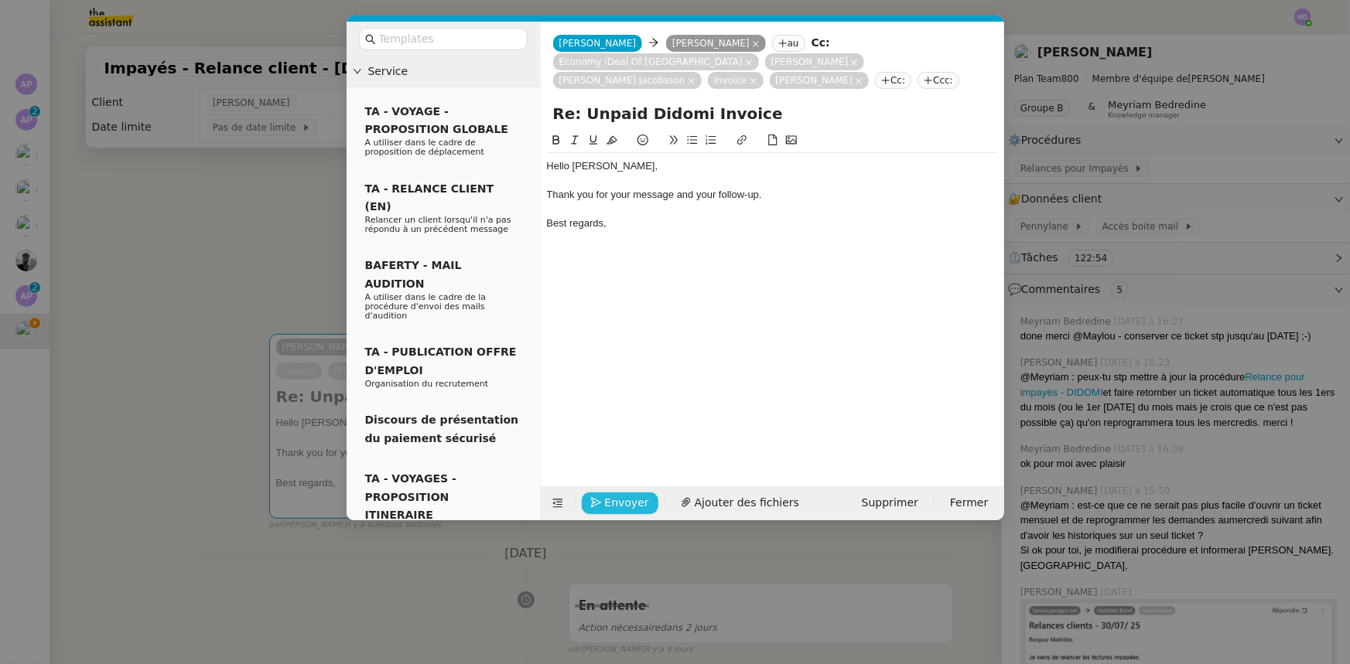
click at [607, 494] on span "Envoyer" at bounding box center [627, 503] width 44 height 18
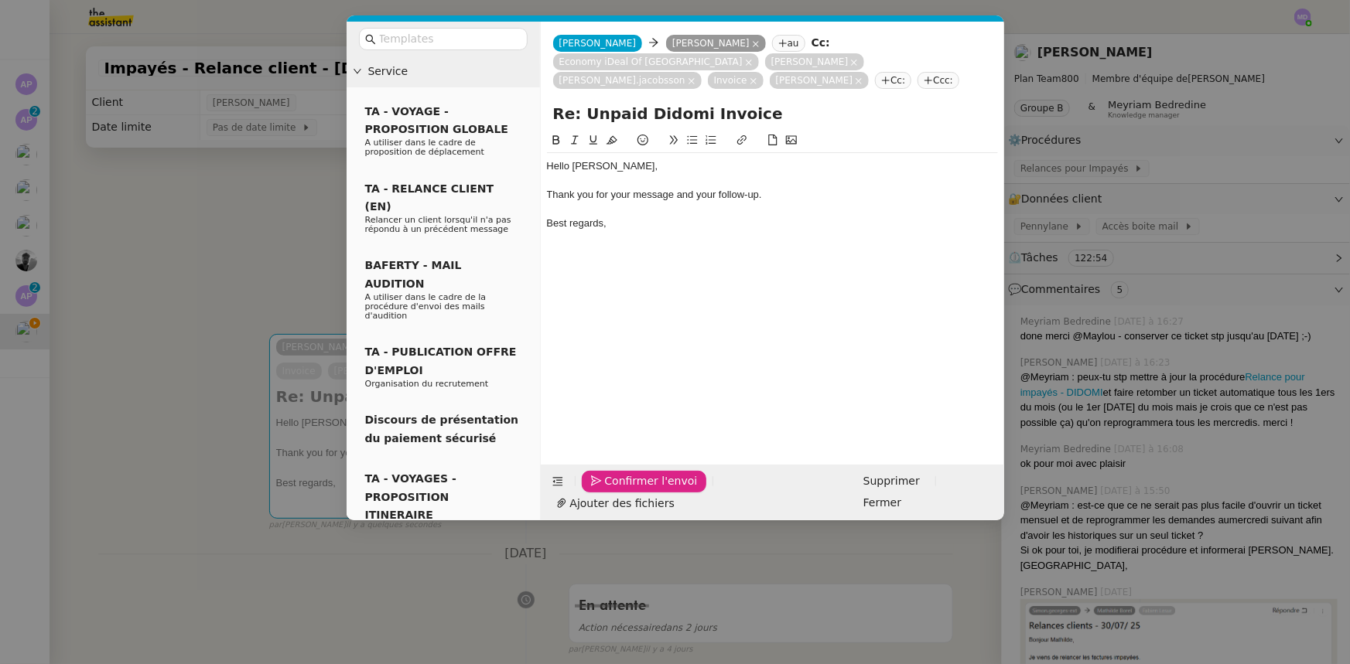
click at [615, 490] on span "Confirmer l'envoi" at bounding box center [651, 482] width 93 height 18
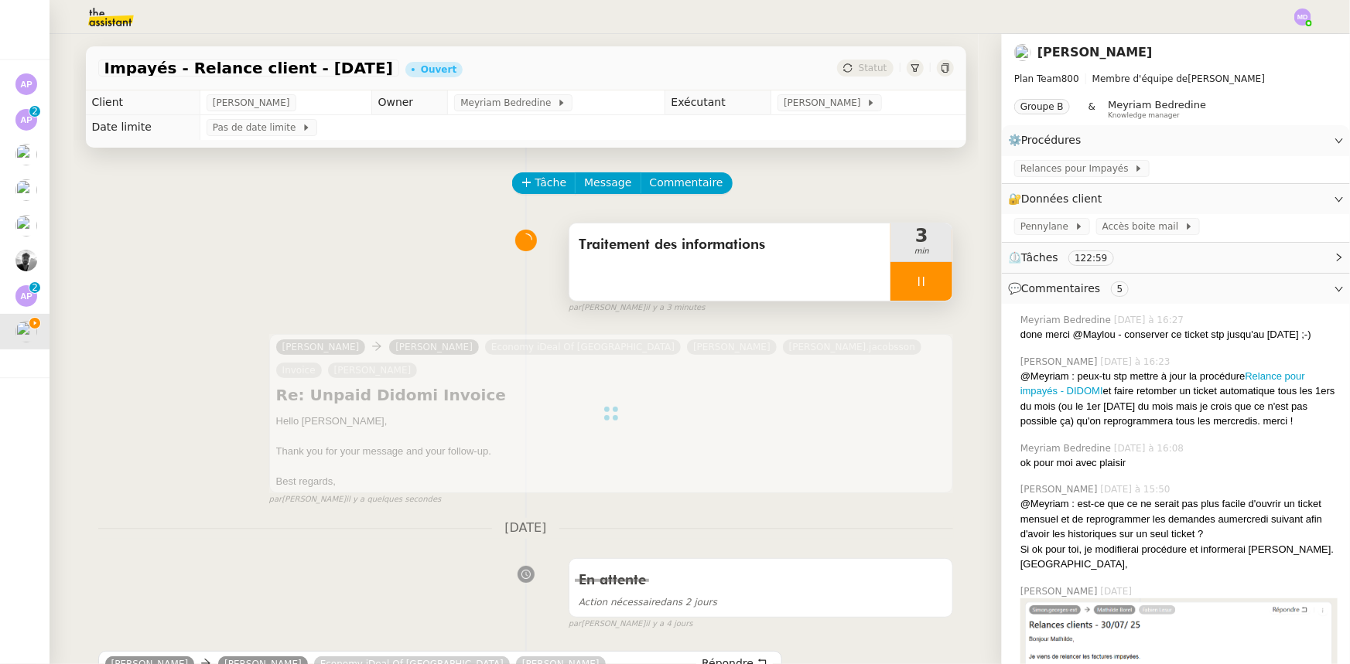
click at [918, 293] on div at bounding box center [921, 281] width 62 height 39
drag, startPoint x: 918, startPoint y: 293, endPoint x: 882, endPoint y: 166, distance: 132.5
click at [921, 292] on button at bounding box center [936, 281] width 31 height 39
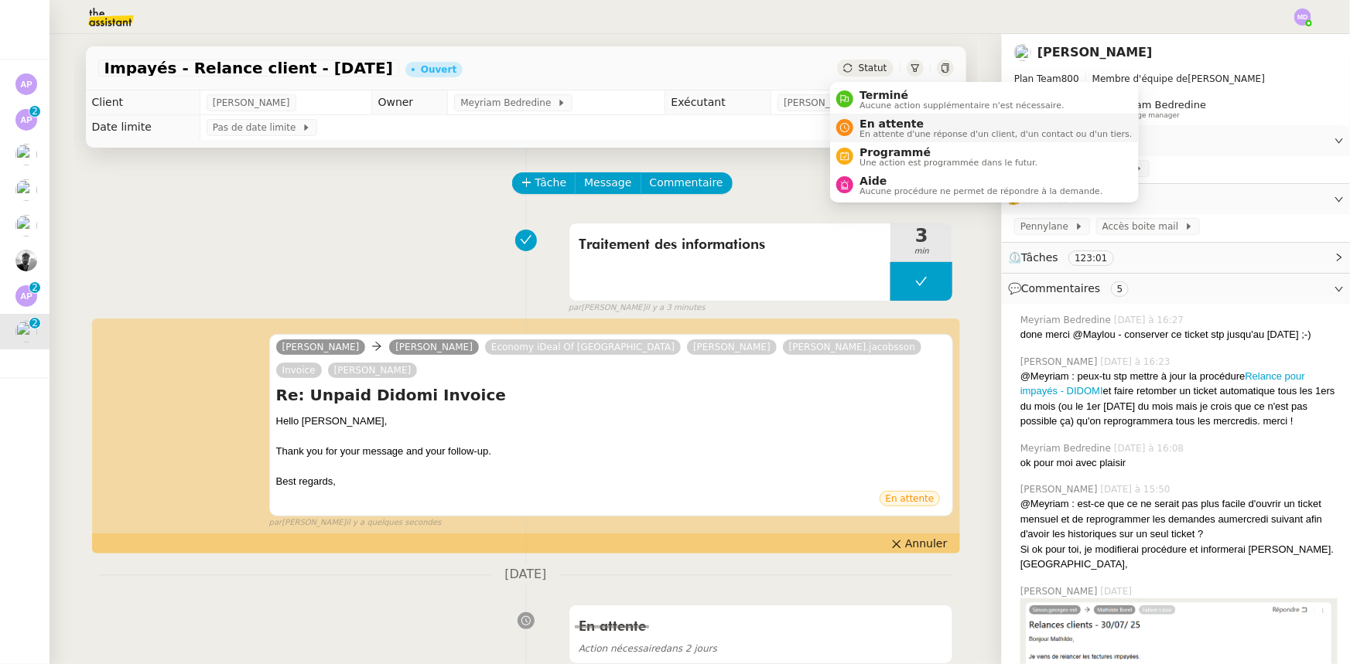
click at [866, 120] on span "En attente" at bounding box center [995, 124] width 272 height 12
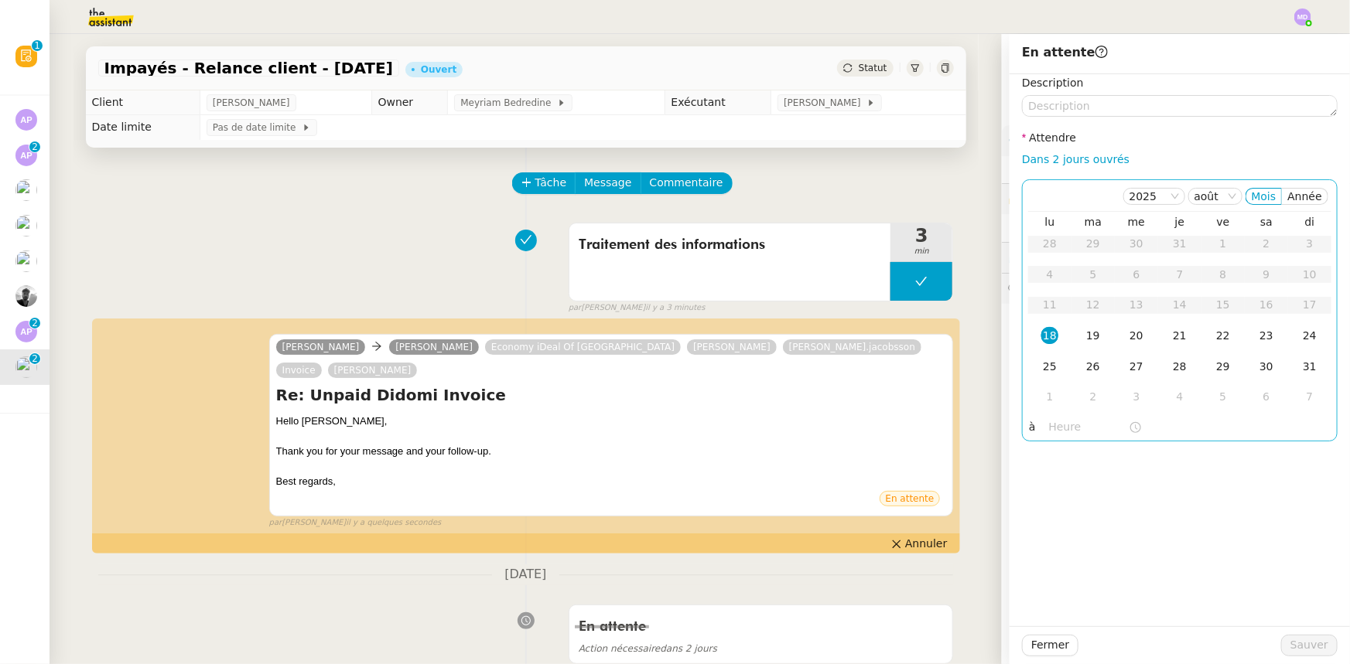
drag, startPoint x: 1043, startPoint y: 157, endPoint x: 1049, endPoint y: 186, distance: 30.0
click at [1043, 157] on link "Dans 2 jours ouvrés" at bounding box center [1076, 159] width 108 height 12
type input "07:00"
click at [1292, 645] on span "Sauver" at bounding box center [1309, 646] width 38 height 18
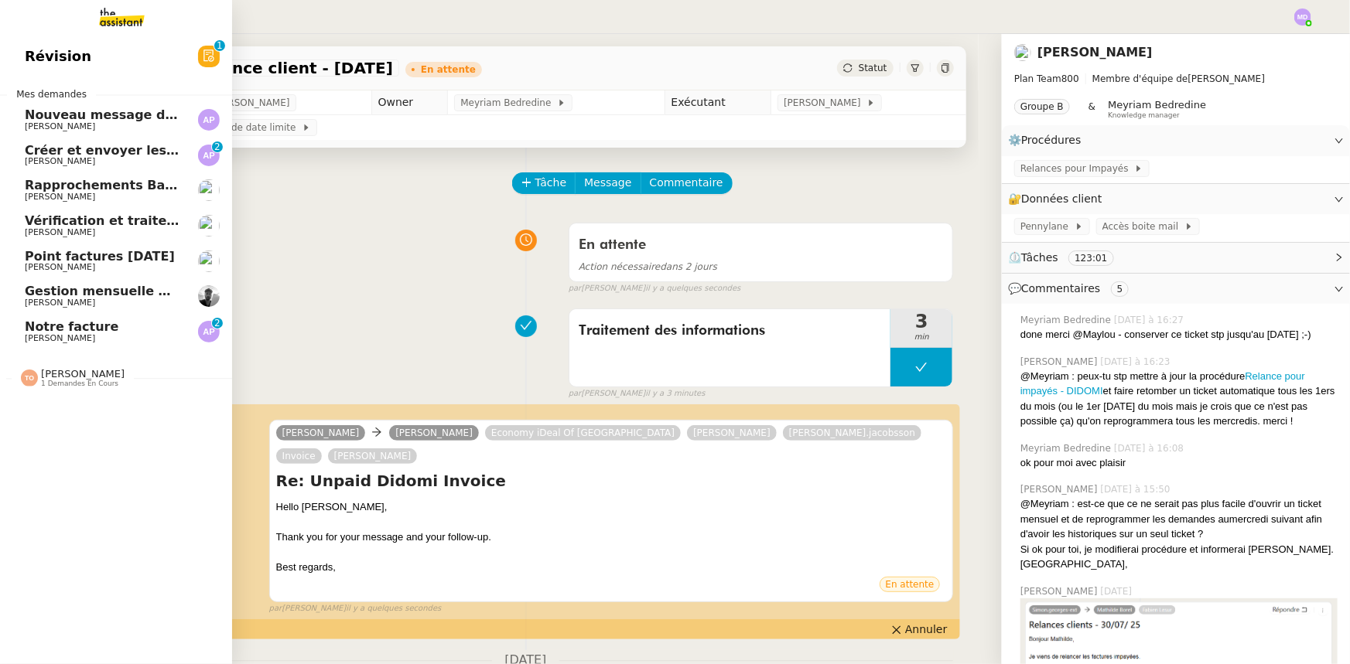
click at [39, 335] on span "Ashley Poniatowski" at bounding box center [60, 338] width 70 height 10
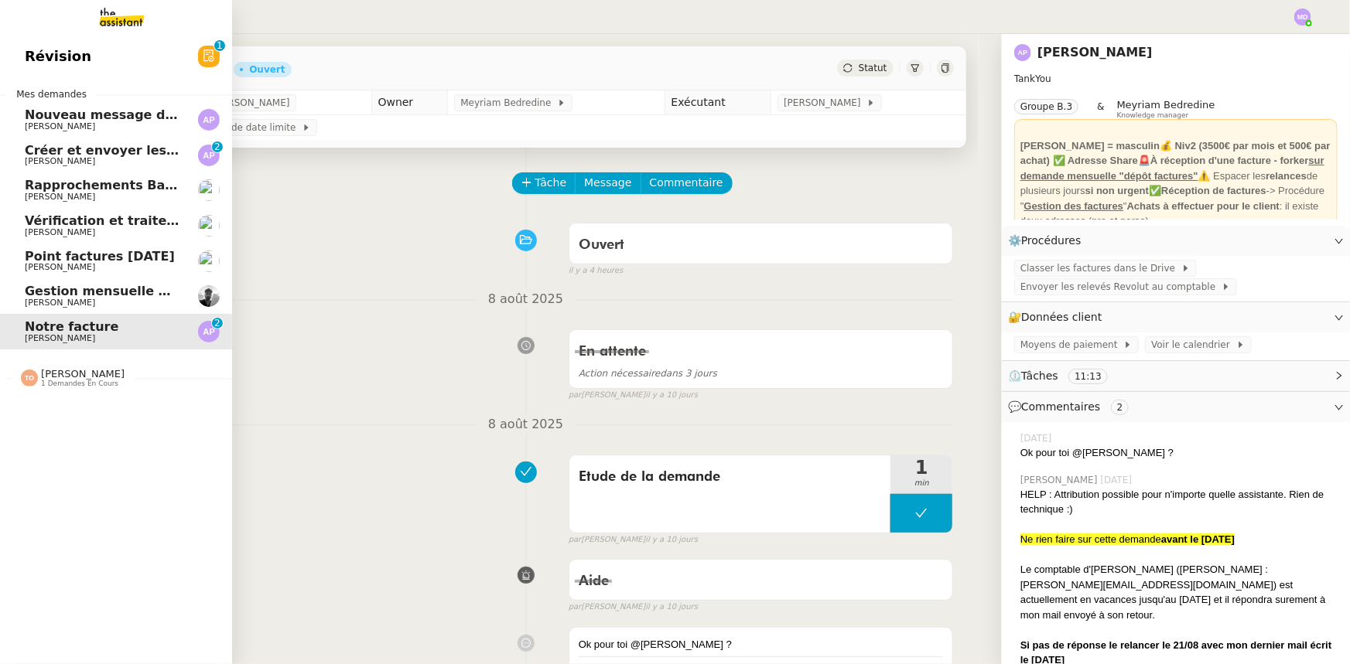
click at [107, 289] on span "Gestion mensuelle NDF et indemnités kilométriques - août 2025" at bounding box center [237, 291] width 425 height 15
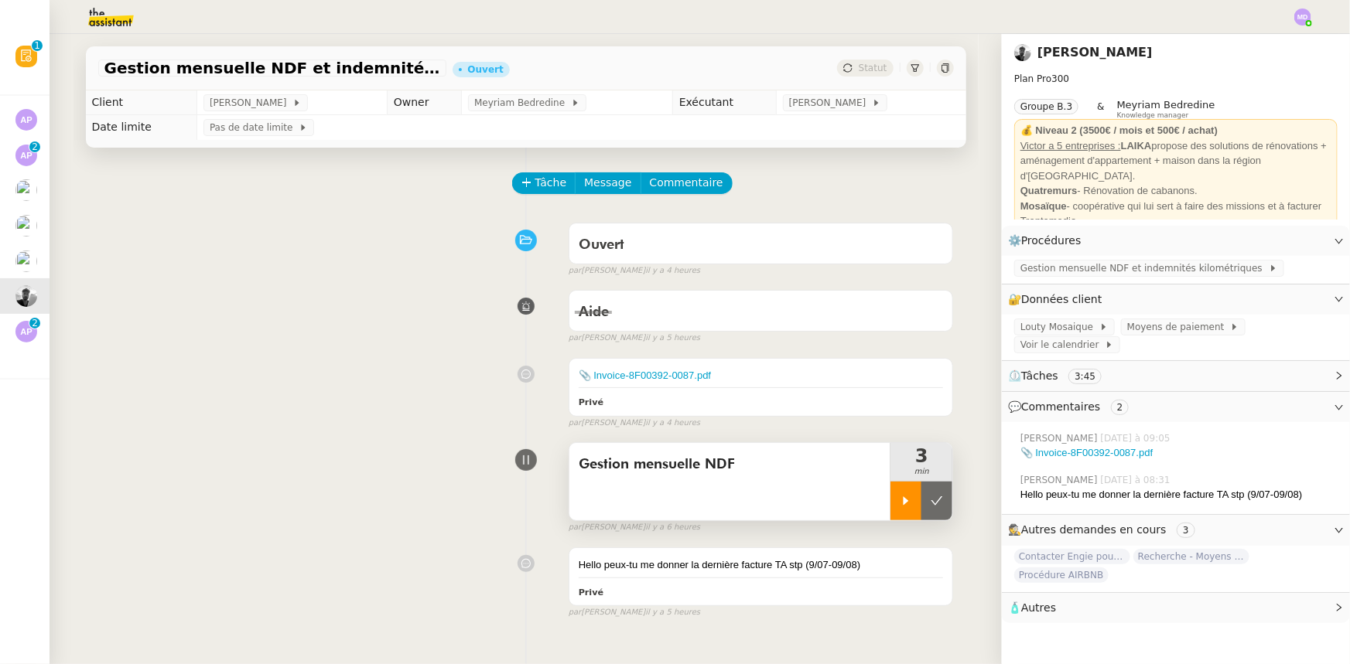
click at [899, 503] on icon at bounding box center [905, 501] width 12 height 12
click at [1083, 263] on span "Gestion mensuelle NDF et indemnités kilométriques" at bounding box center [1144, 268] width 248 height 15
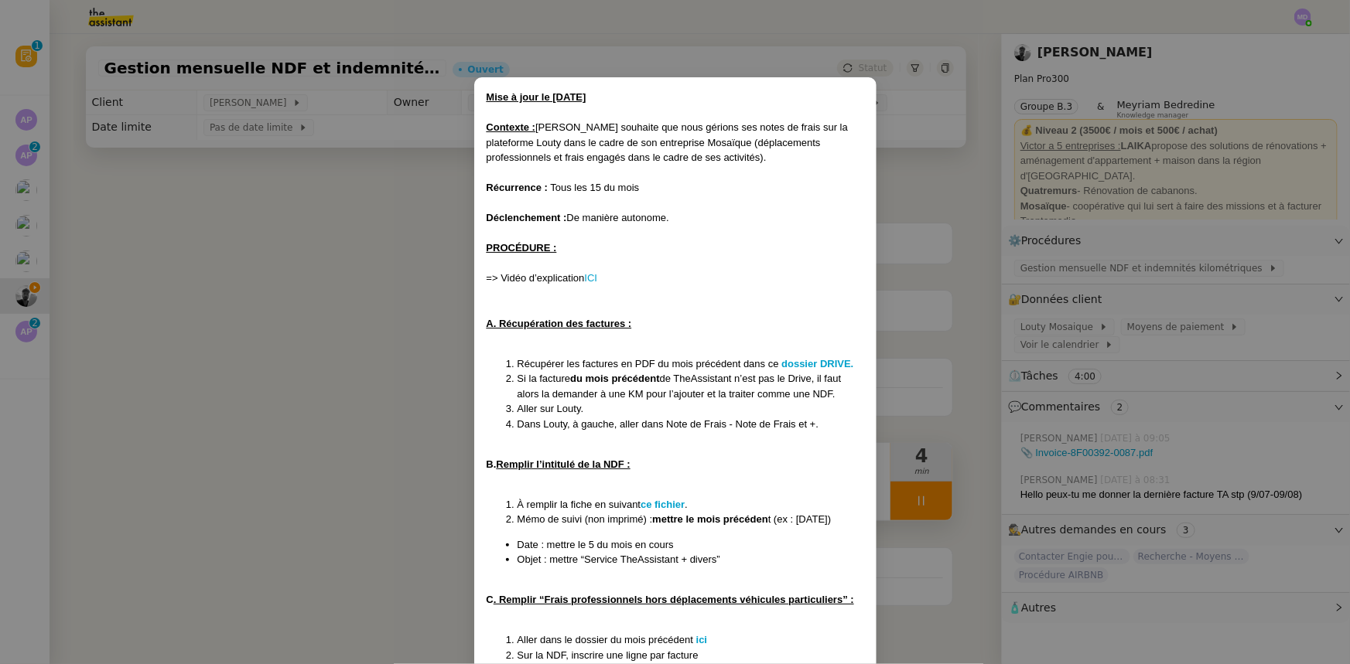
click at [1239, 417] on nz-modal-container "Mise à jour le 11/07/2025 Contexte : Victor souhaite que nous gérions ses notes…" at bounding box center [675, 332] width 1350 height 664
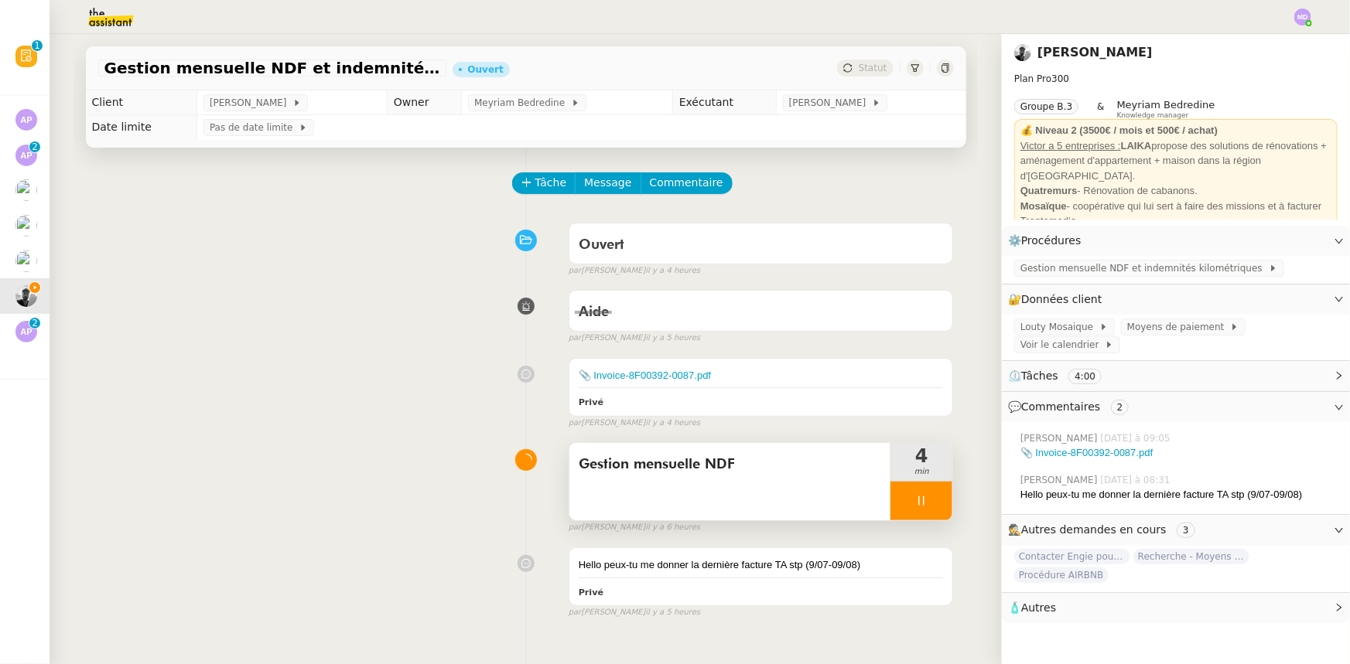
click at [1128, 447] on link "📎 Invoice-8F00392-0087.pdf" at bounding box center [1086, 453] width 132 height 12
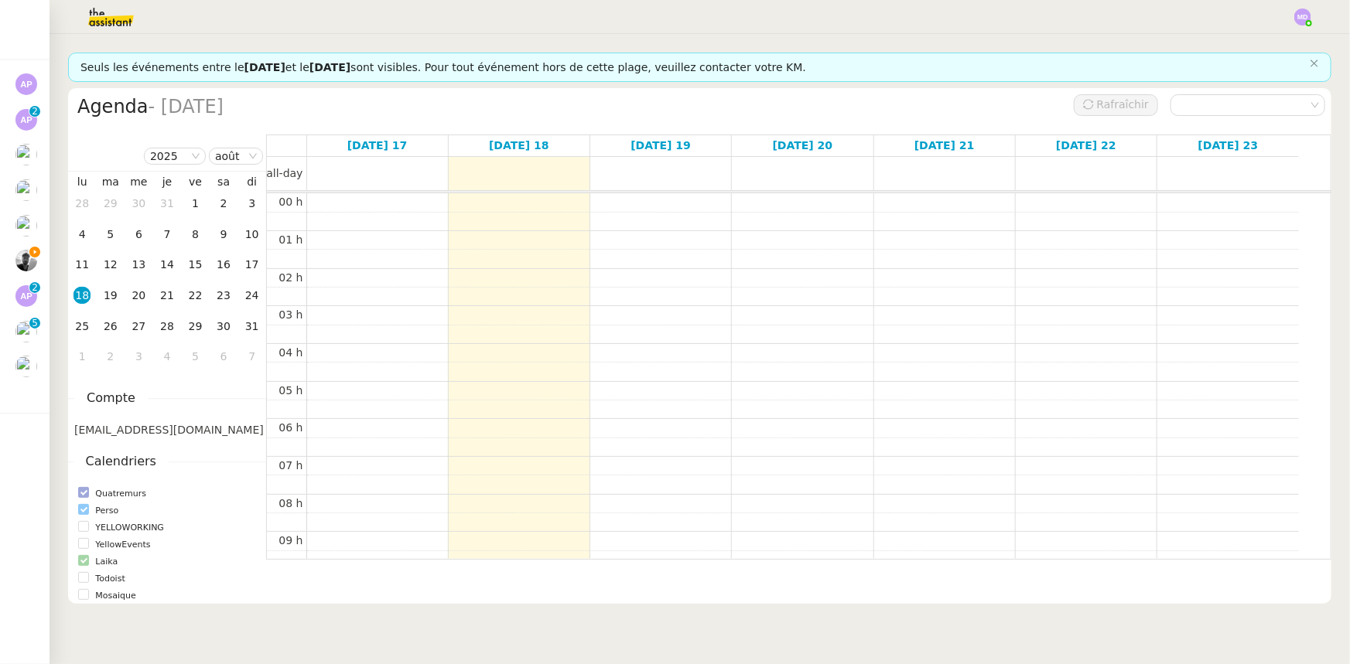
scroll to position [225, 0]
click at [98, 561] on span "Laika" at bounding box center [106, 562] width 35 height 15
checkbox input "false"
drag, startPoint x: 104, startPoint y: 510, endPoint x: 105, endPoint y: 500, distance: 10.9
click at [104, 509] on span "Perso" at bounding box center [107, 510] width 36 height 15
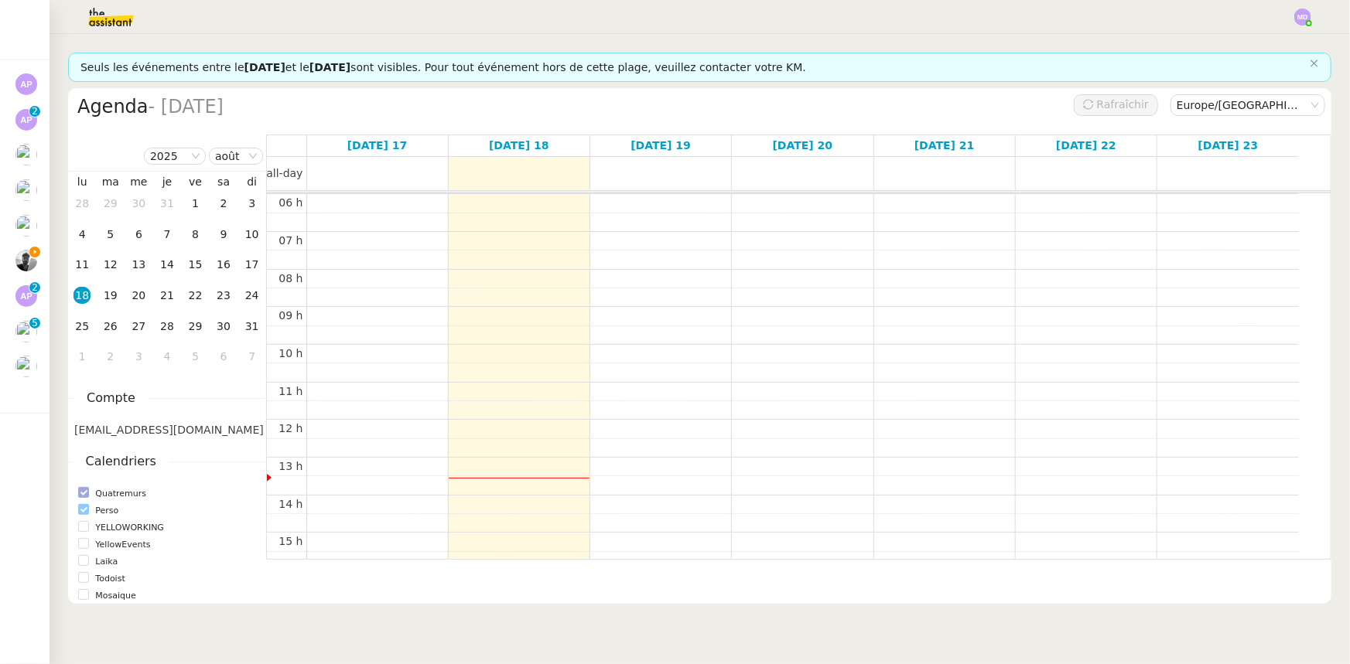
checkbox input "false"
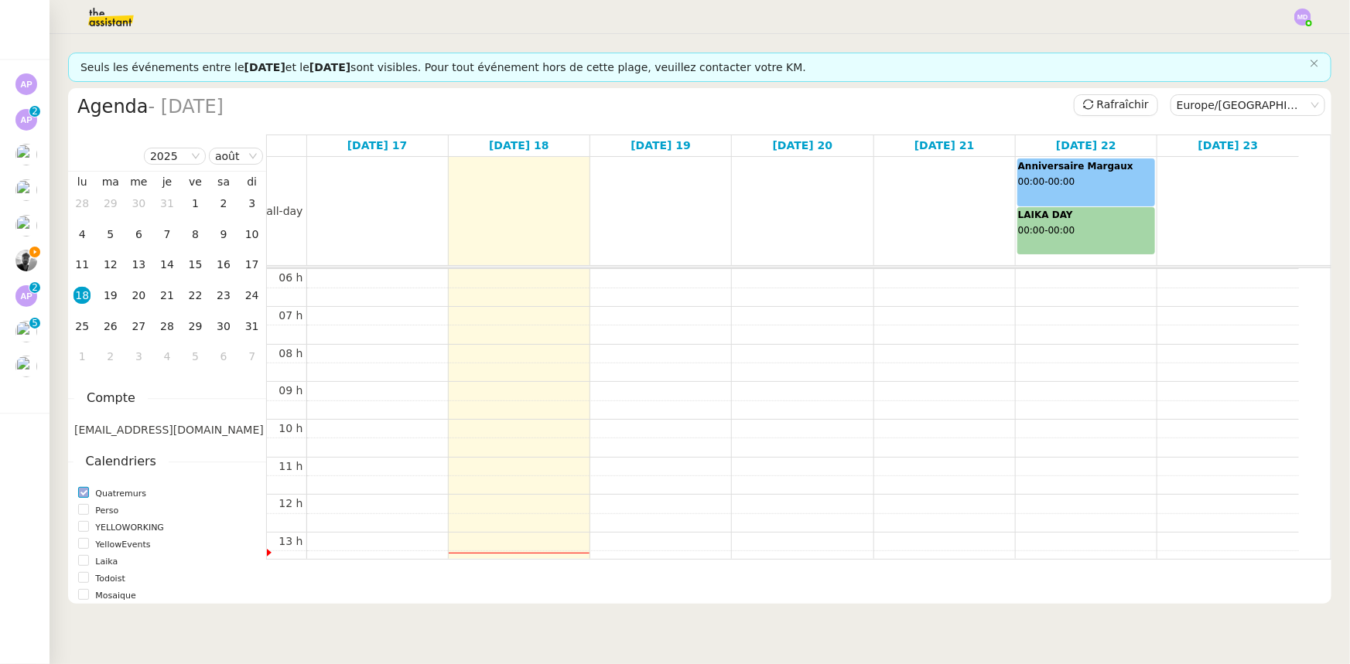
click at [108, 489] on span "Quatremurs" at bounding box center [120, 493] width 63 height 15
checkbox input "false"
click at [101, 589] on span "Mosaique" at bounding box center [115, 596] width 53 height 15
checkbox input "true"
click at [219, 151] on nz-select-item "août" at bounding box center [236, 155] width 42 height 15
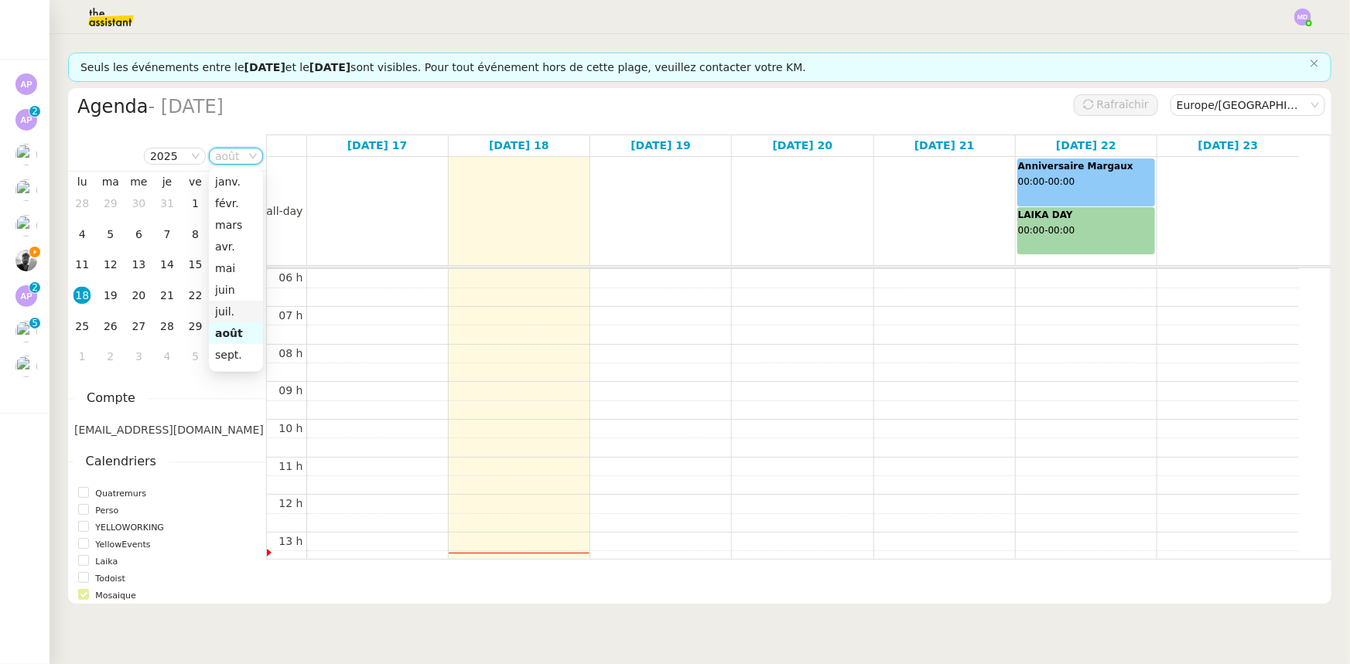
click at [226, 319] on nz-option-item "juil." at bounding box center [236, 312] width 54 height 22
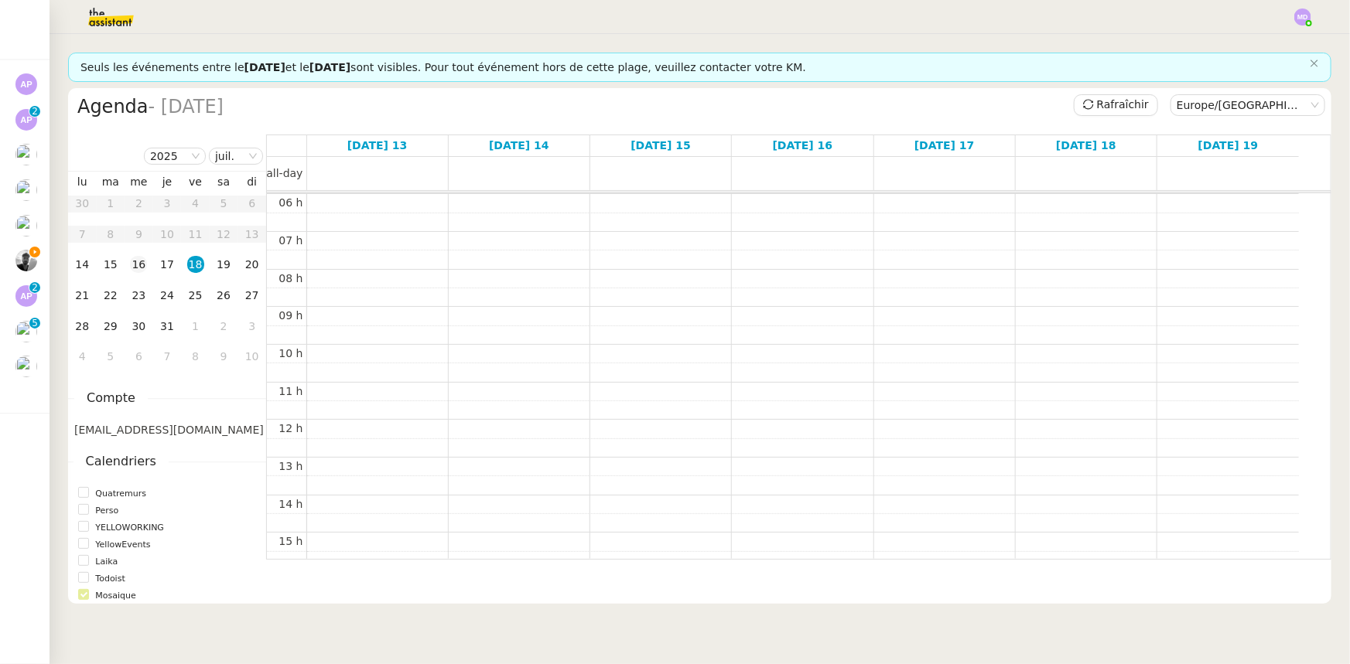
click at [139, 266] on div "16" at bounding box center [138, 264] width 17 height 17
click at [766, 222] on div "00 h 01 h 02 h 03 h 04 h 05 h 06 h 07 h 08 h 09 h 10 h 11 h 12 h 13 h 14 h 15 h…" at bounding box center [783, 419] width 1032 height 903
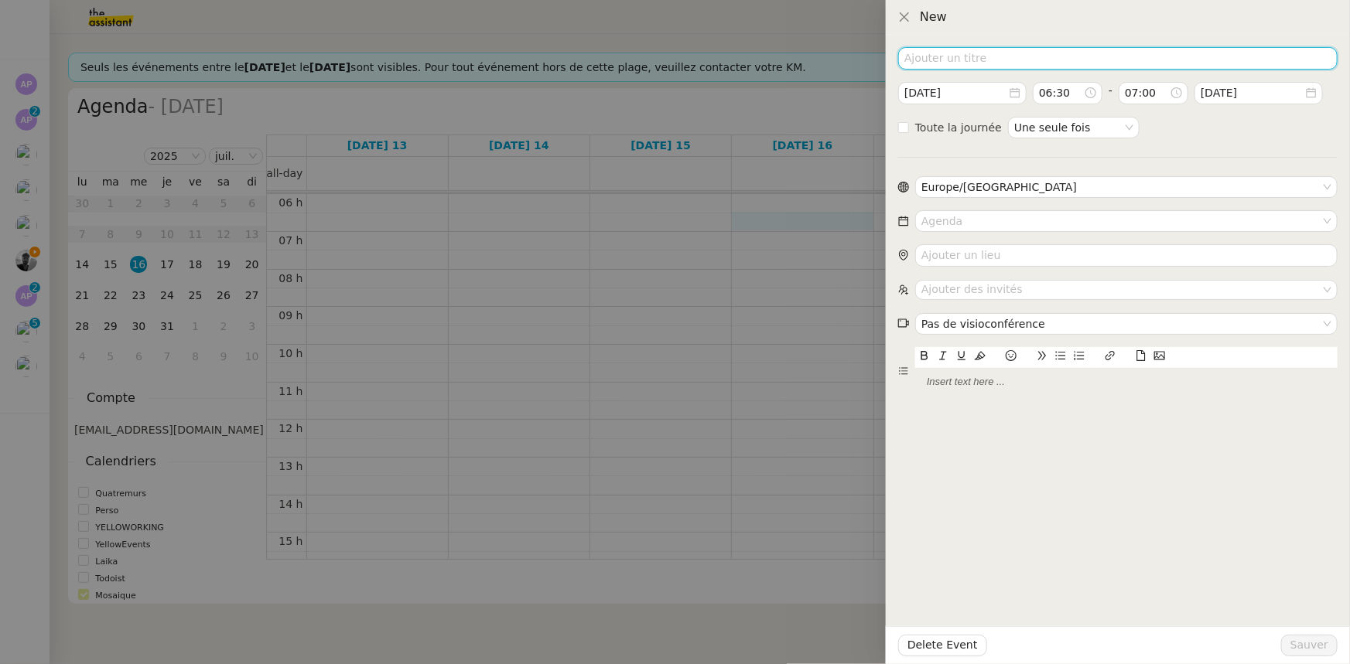
click at [951, 56] on input at bounding box center [1117, 58] width 439 height 22
paste input "RDV SERVICES ET ACCESSOIRES"
type input "RDV SERVICES ET ACCESSOIRES"
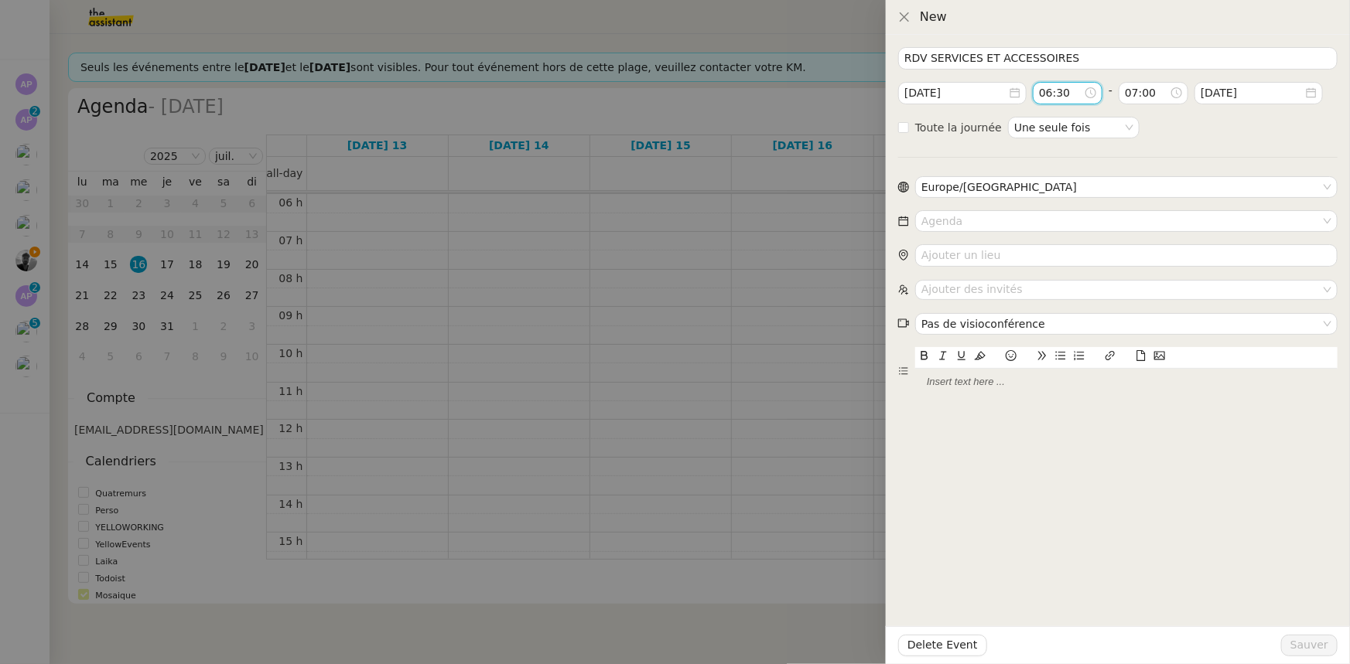
click at [1061, 92] on input "06:30" at bounding box center [1061, 93] width 45 height 18
click at [1060, 172] on div "09" at bounding box center [1053, 173] width 43 height 19
type input "09:30"
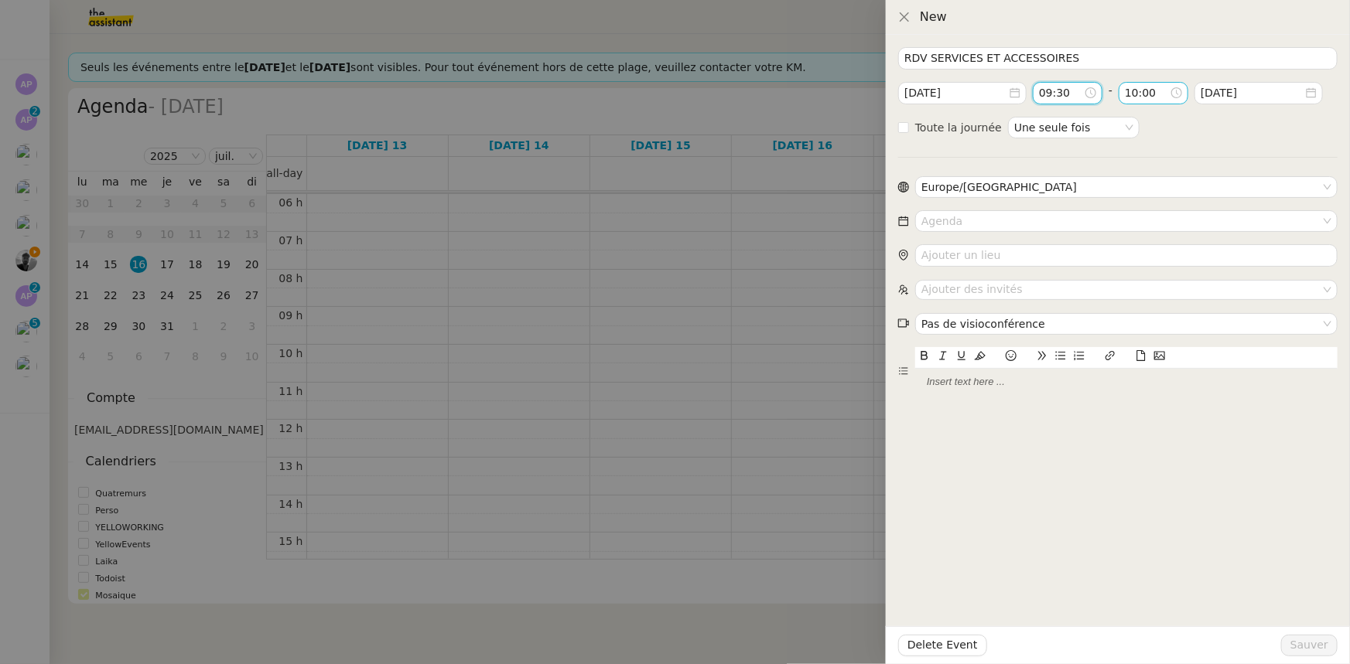
click at [1151, 89] on input "10:00" at bounding box center [1147, 93] width 45 height 18
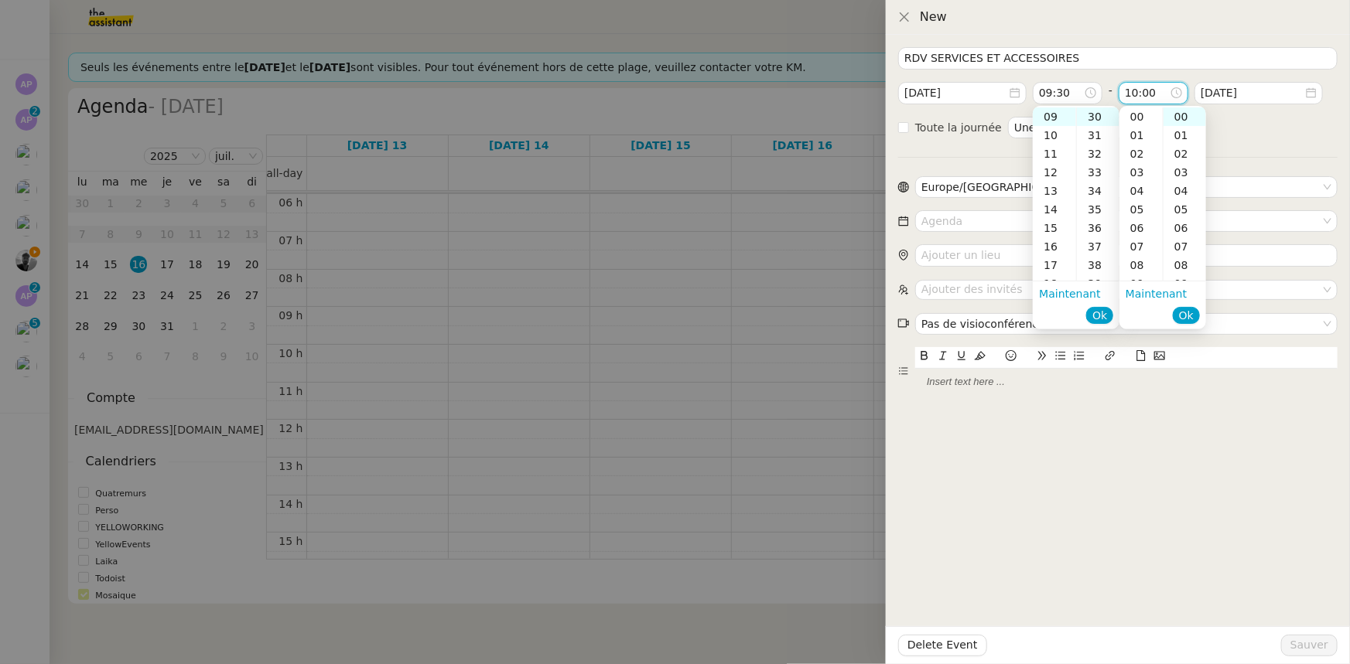
scroll to position [186, 0]
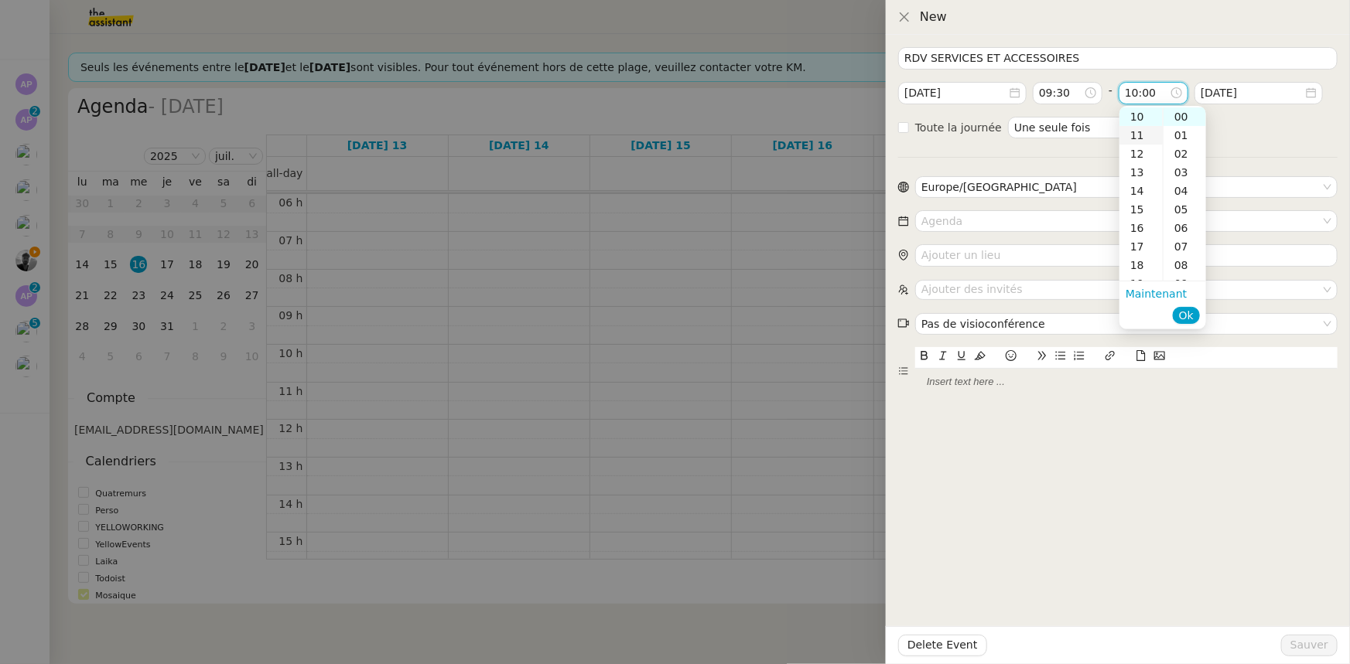
click at [1140, 137] on div "11" at bounding box center [1140, 135] width 43 height 19
click at [1149, 140] on div "12" at bounding box center [1140, 136] width 43 height 19
type input "12:00"
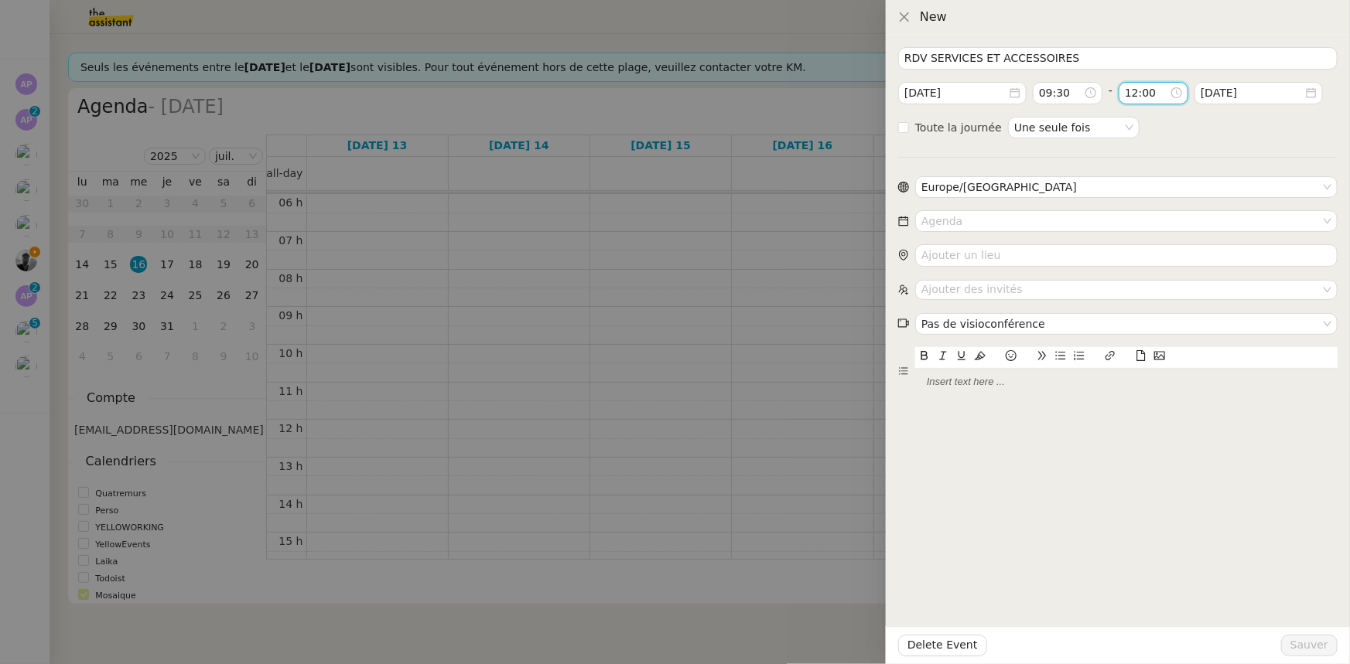
click at [1237, 123] on form "RDV SERVICES ET ACCESSOIRES 2025-juil.-16 09:30 - 12:00 2025-juil.-16 Toute la …" at bounding box center [1117, 221] width 439 height 349
click at [1011, 224] on input at bounding box center [1120, 221] width 399 height 20
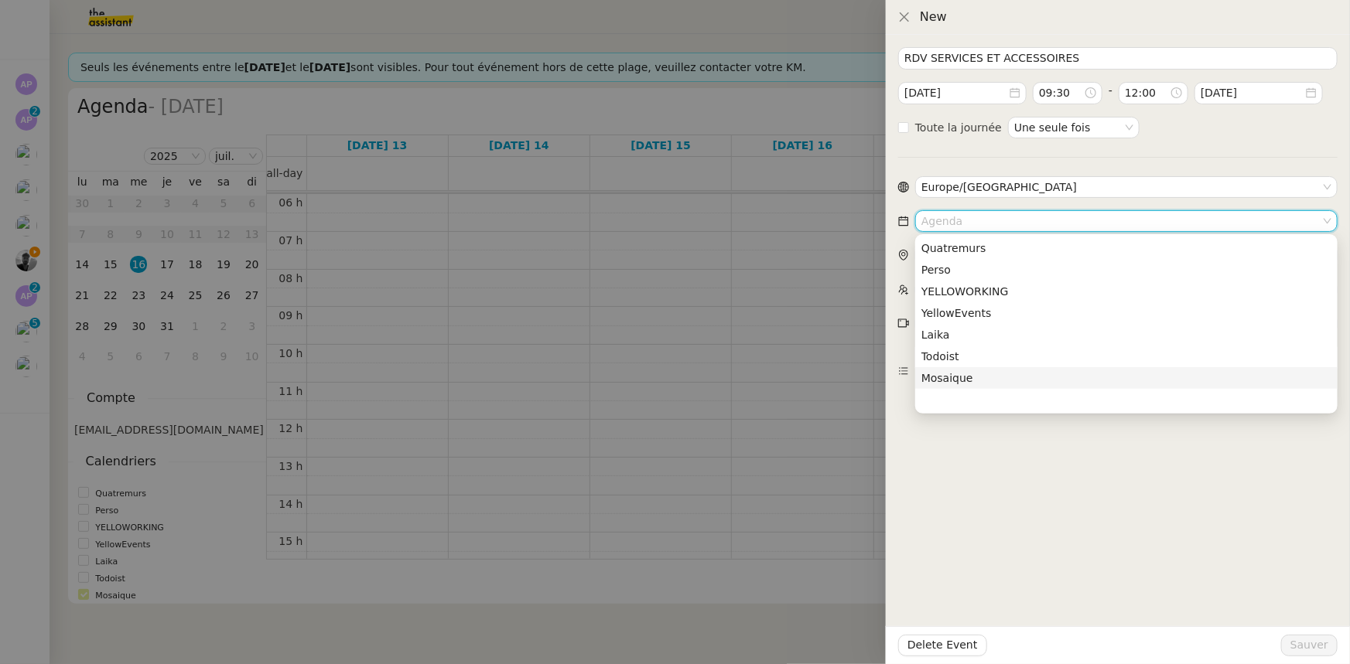
click at [964, 377] on div "Mosaique" at bounding box center [1126, 378] width 410 height 14
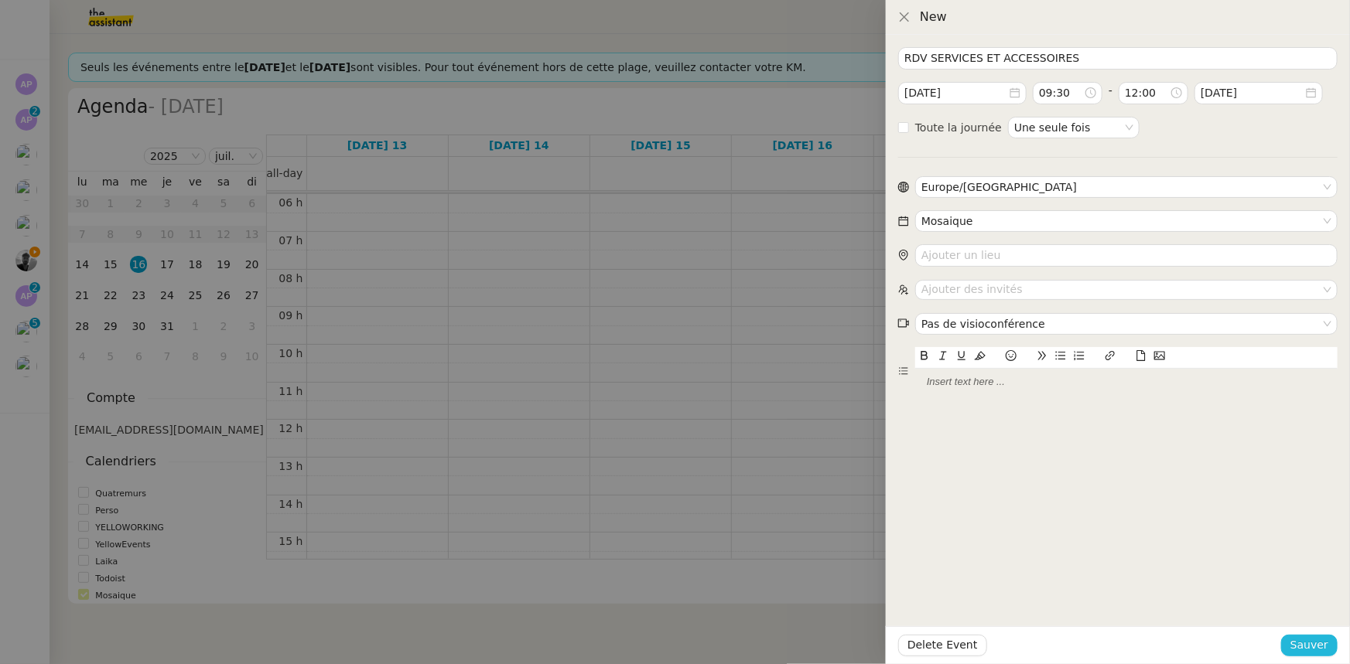
click at [1335, 647] on button "Sauver" at bounding box center [1309, 646] width 56 height 22
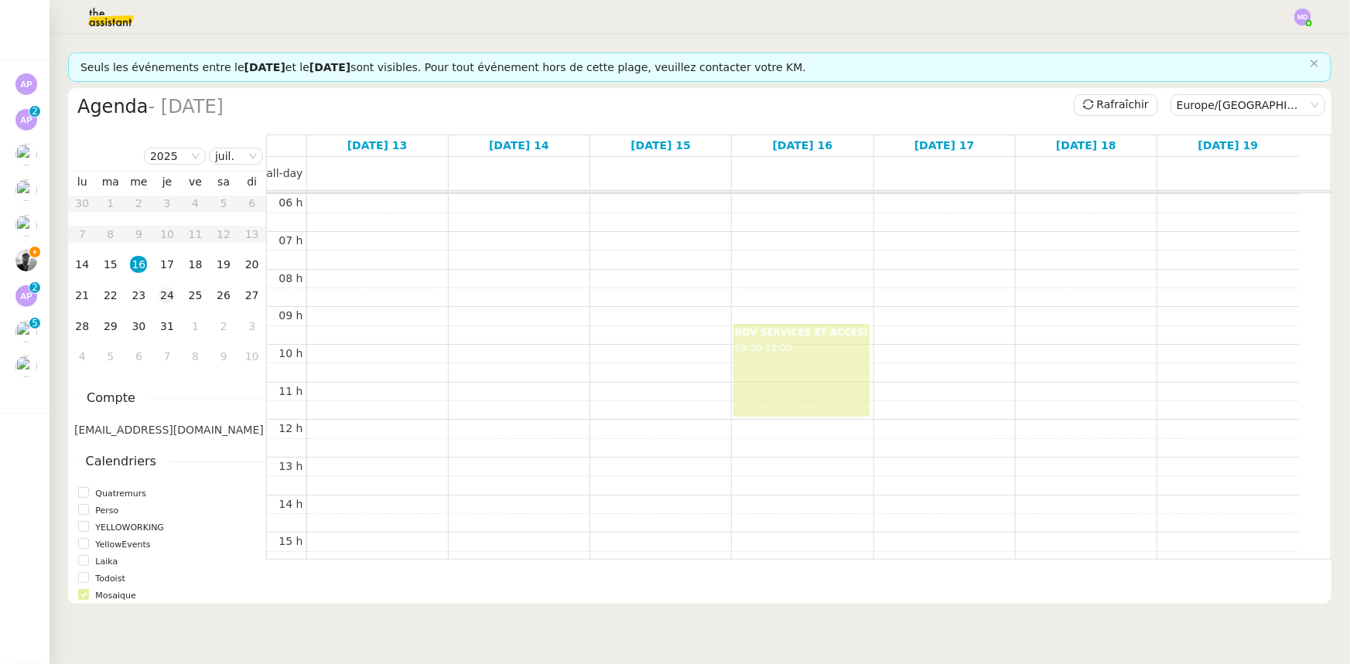
click at [168, 296] on div "24" at bounding box center [167, 295] width 17 height 17
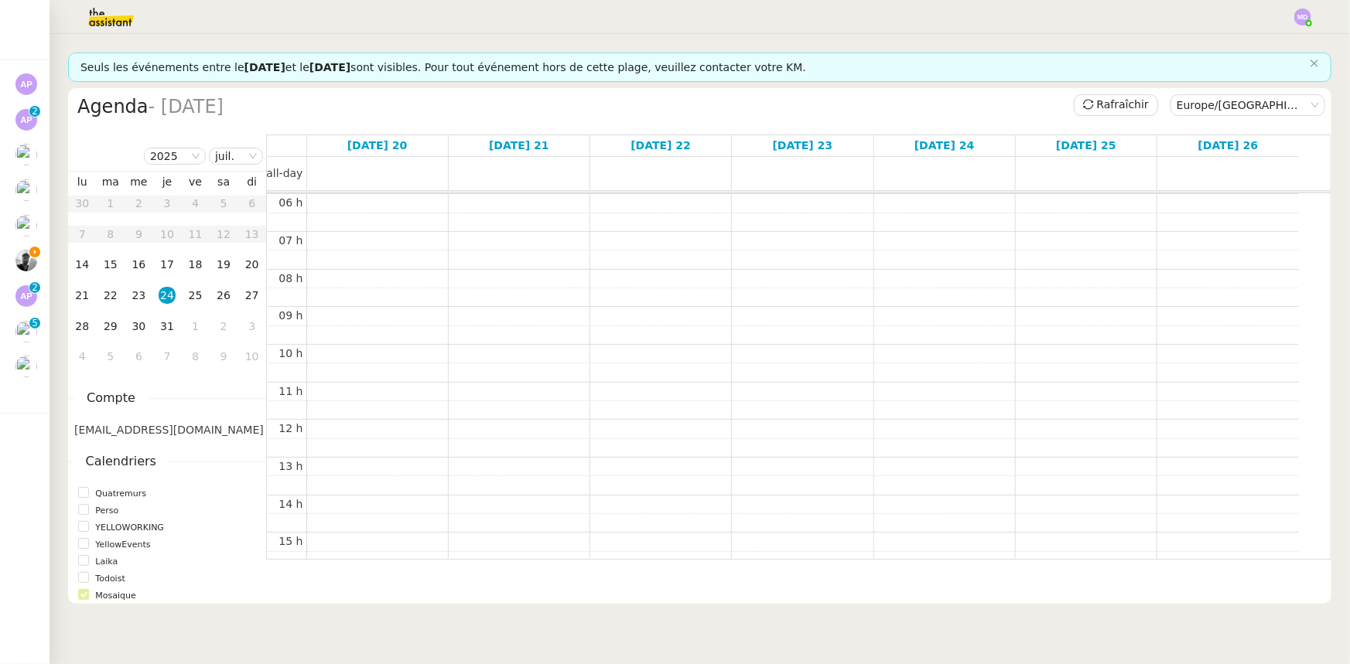
click at [892, 317] on div "00 h 01 h 02 h 03 h 04 h 05 h 06 h 07 h 08 h 09 h 10 h 11 h 12 h 13 h 14 h 15 h…" at bounding box center [783, 419] width 1032 height 903
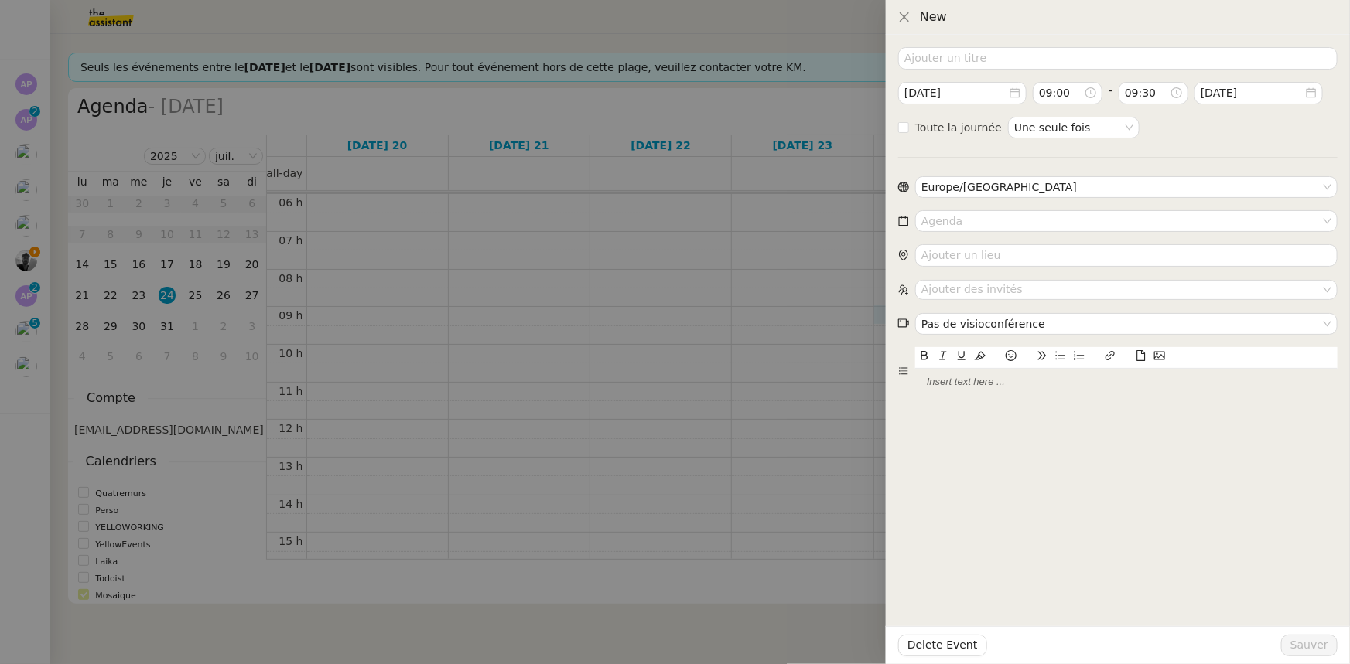
click at [986, 70] on form "2025-juil.-24 09:00 - 09:30 2025-juil.-24 Toute la journée Une seule fois Europ…" at bounding box center [1117, 221] width 439 height 349
click at [988, 60] on input at bounding box center [1117, 58] width 439 height 22
paste input "RDV MALLOC"
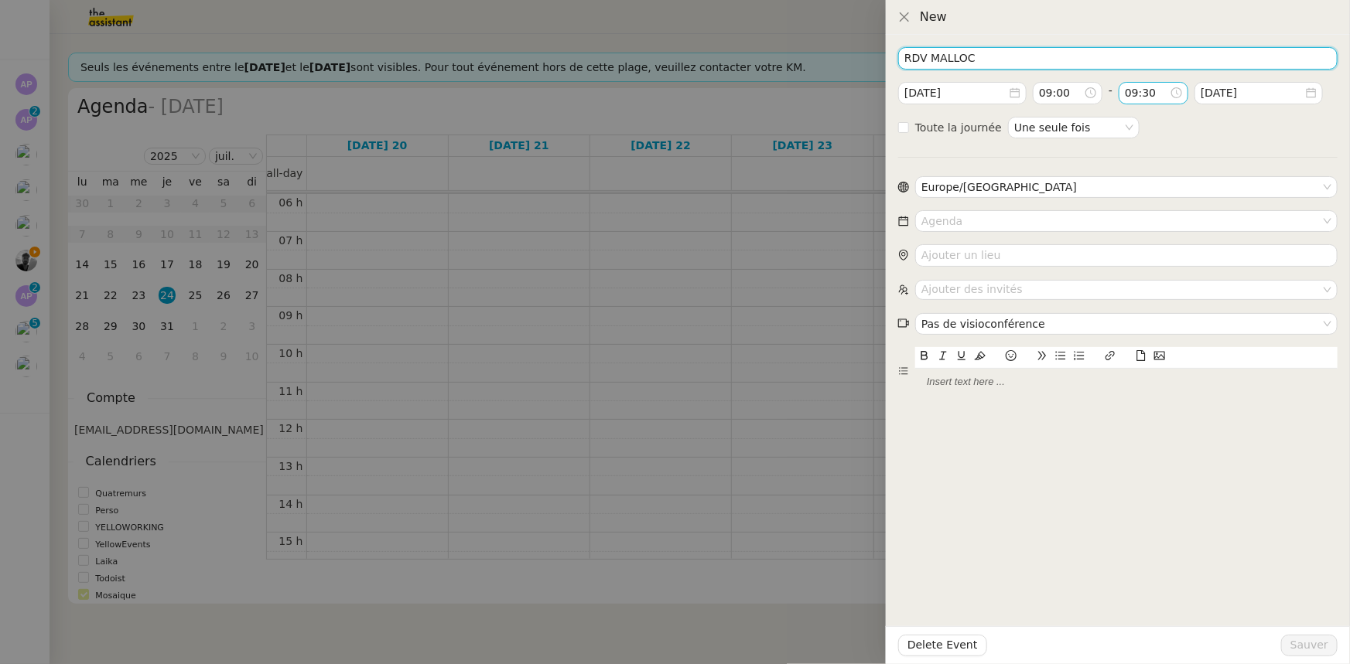
type input "RDV MALLOC"
click at [1142, 85] on input "09:30" at bounding box center [1147, 93] width 45 height 18
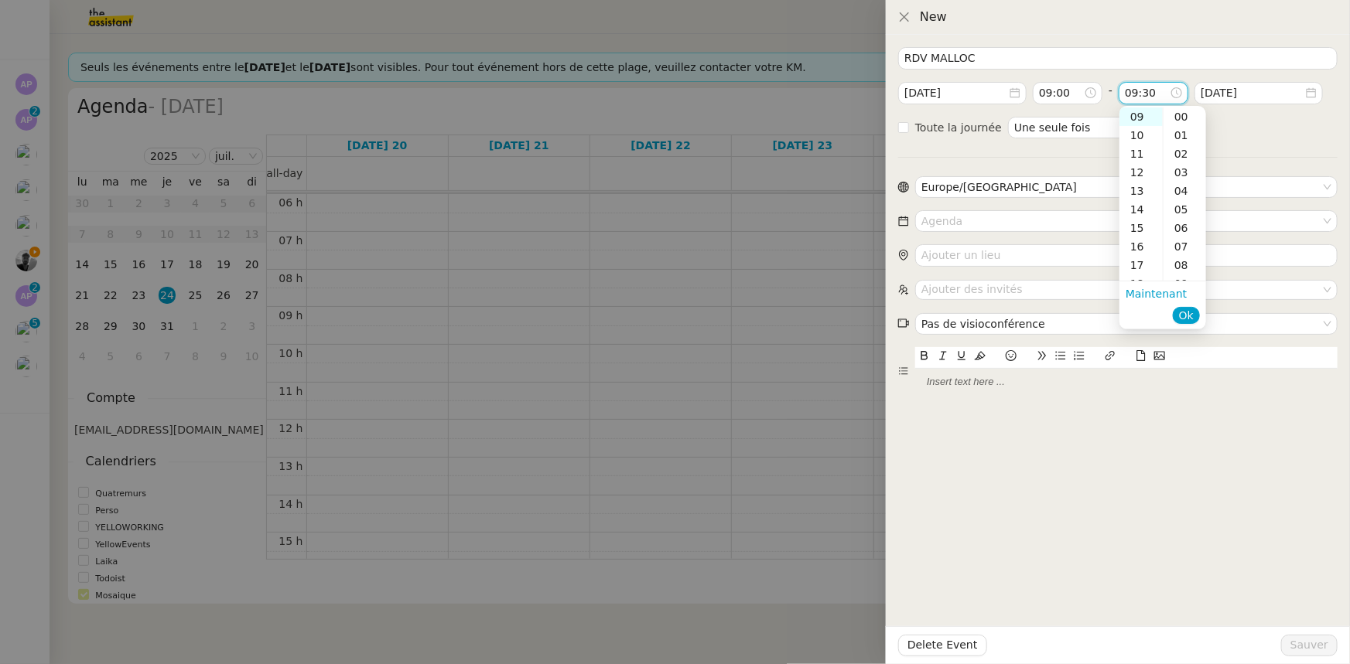
scroll to position [557, 0]
click at [1134, 171] on div "12" at bounding box center [1140, 172] width 43 height 19
type input "12:30"
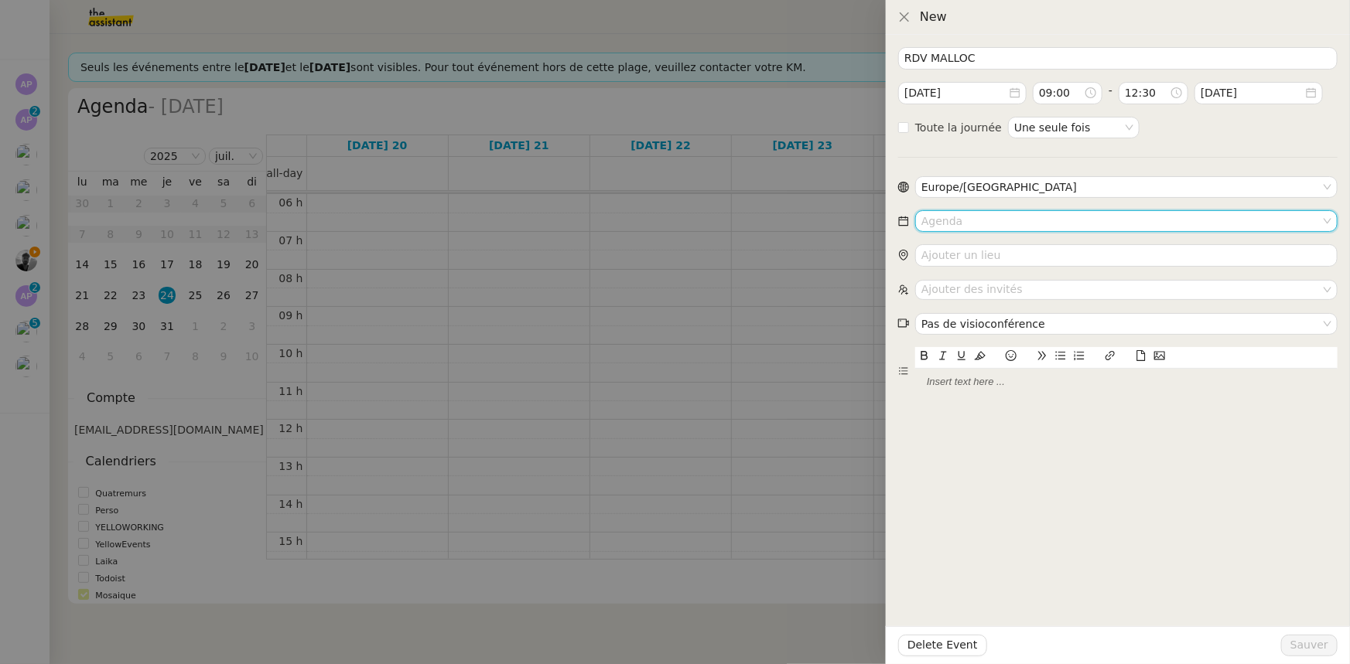
click at [1022, 227] on input at bounding box center [1120, 221] width 399 height 20
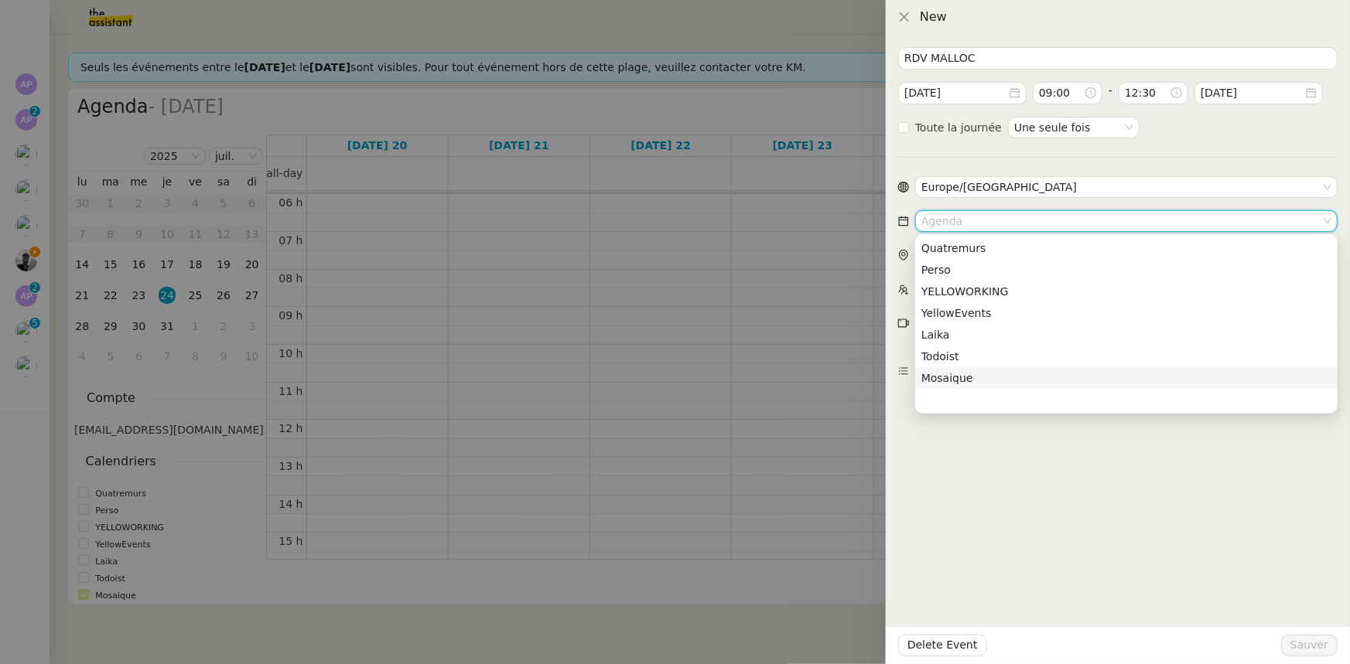
click at [988, 381] on div "Mosaique" at bounding box center [1126, 378] width 410 height 14
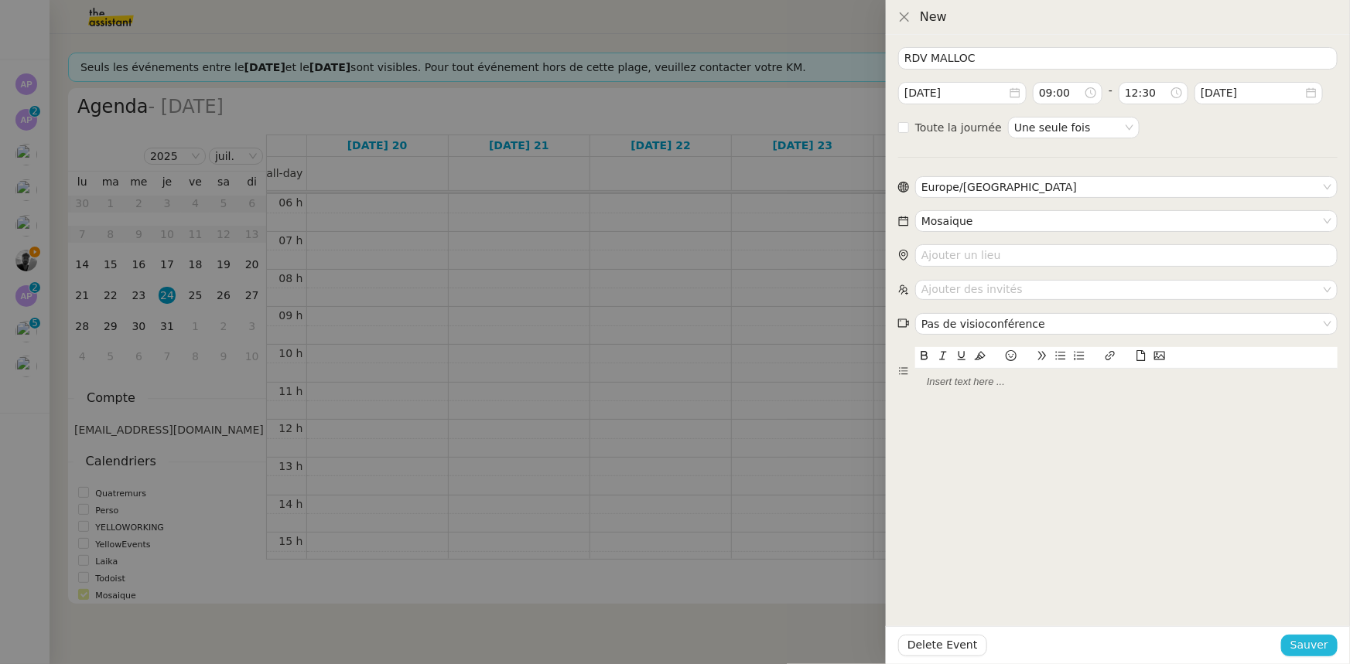
click at [1306, 644] on span "Sauver" at bounding box center [1309, 646] width 38 height 18
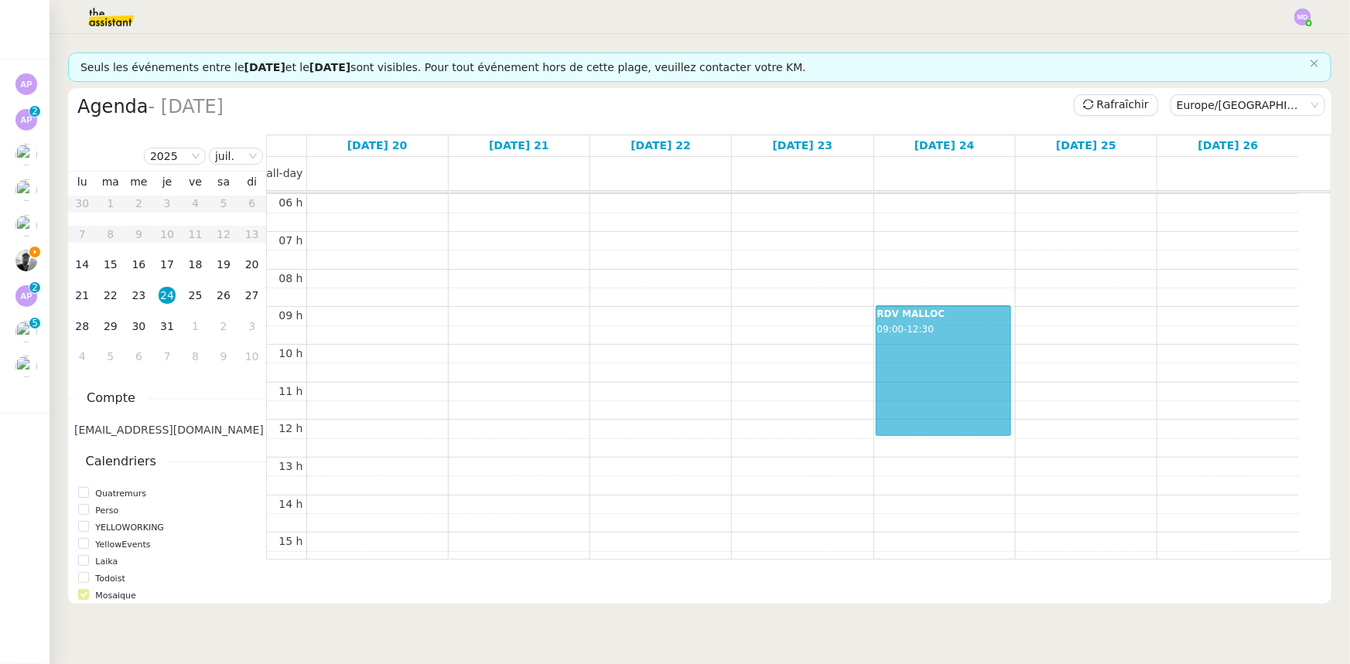
click at [899, 360] on div "RDV MALLOC 09:00 - 12:30" at bounding box center [943, 370] width 135 height 129
